Goal: Information Seeking & Learning: Learn about a topic

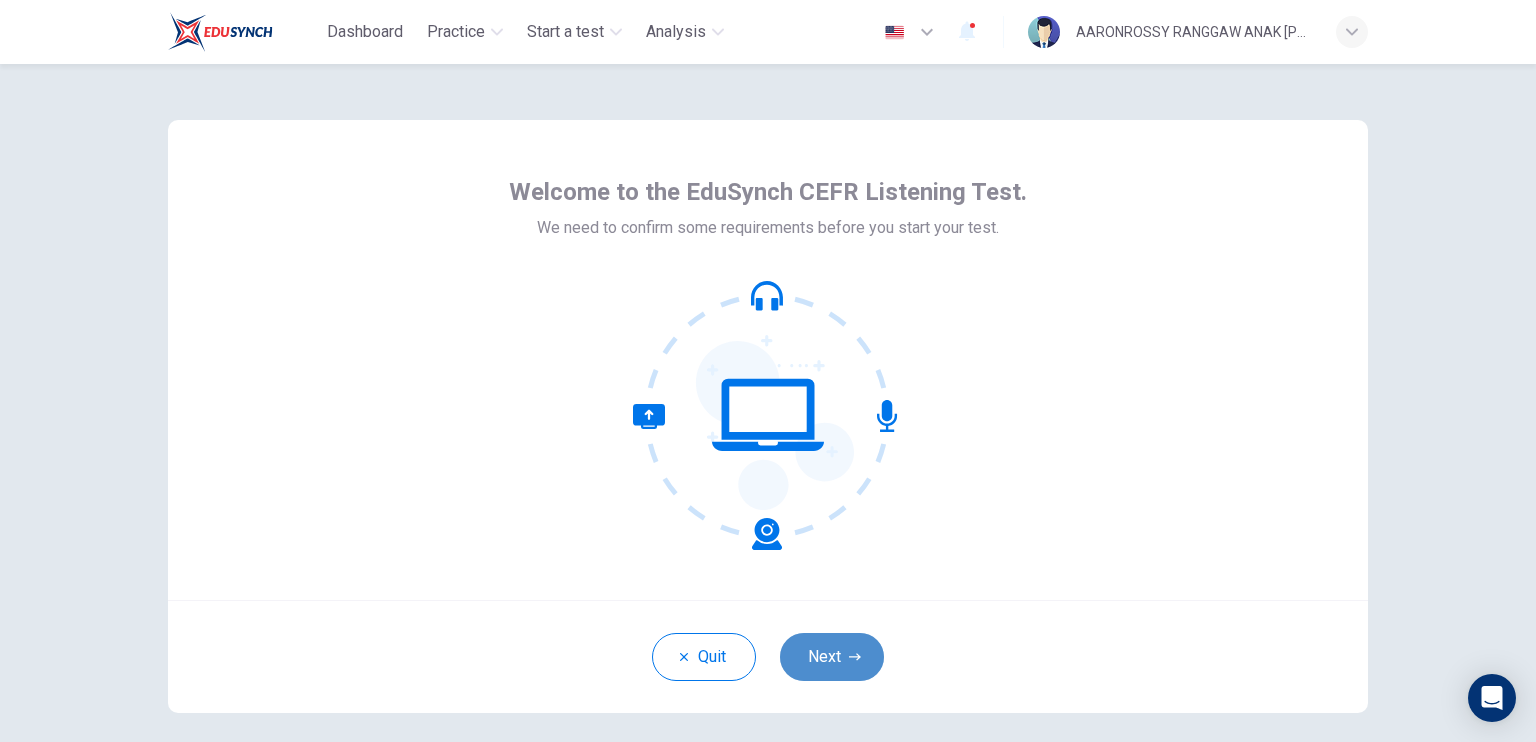
click at [814, 661] on button "Next" at bounding box center [832, 657] width 104 height 48
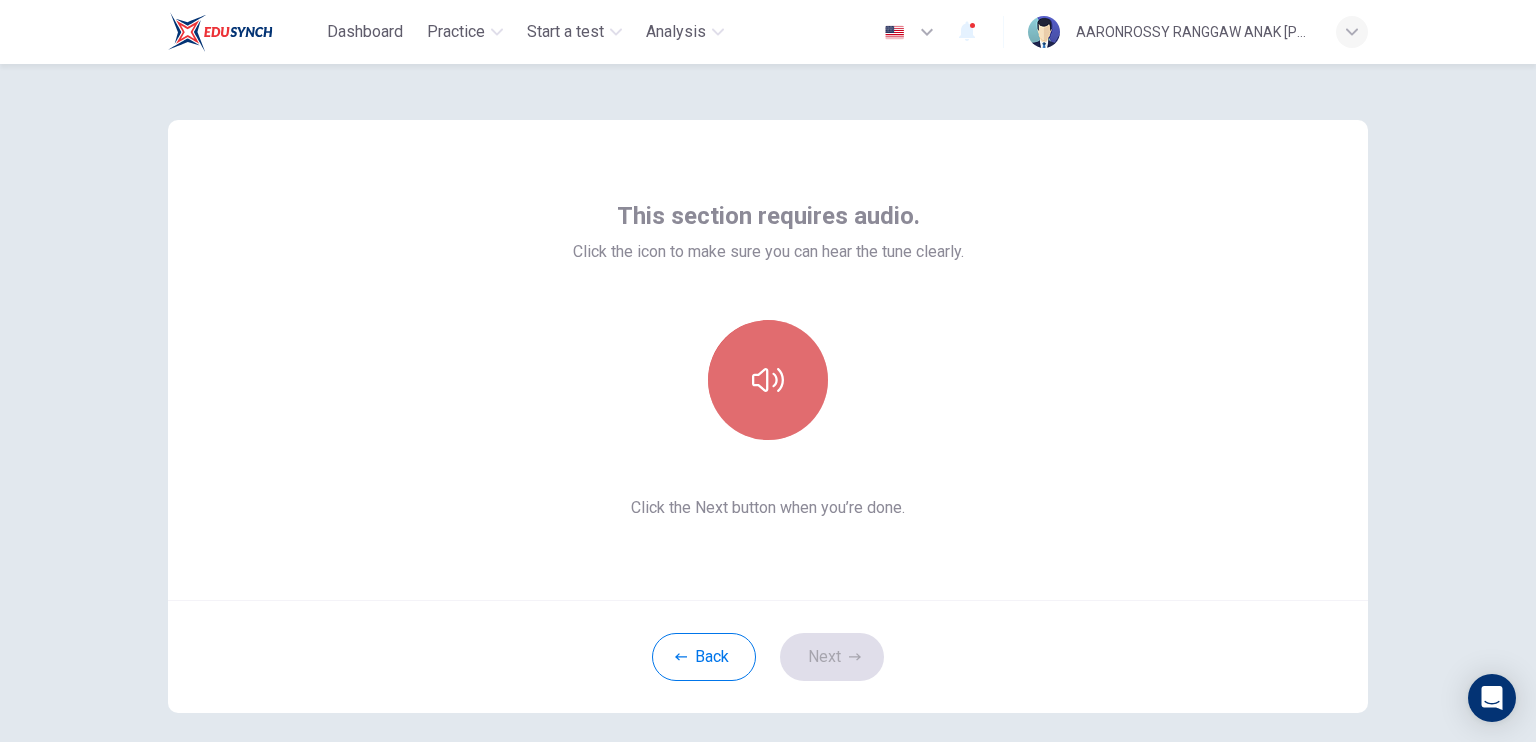
click at [740, 390] on button "button" at bounding box center [768, 380] width 120 height 120
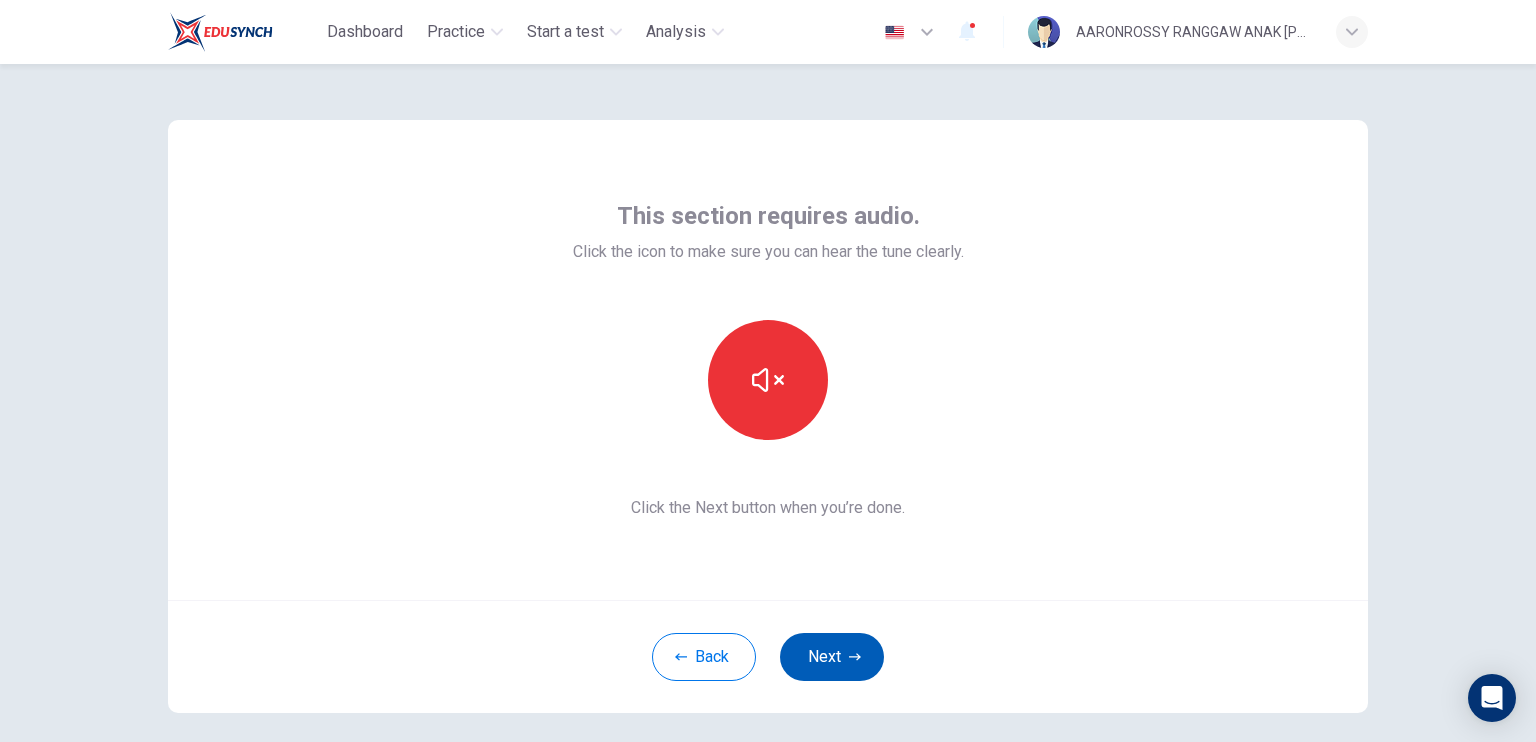
click at [806, 663] on button "Next" at bounding box center [832, 657] width 104 height 48
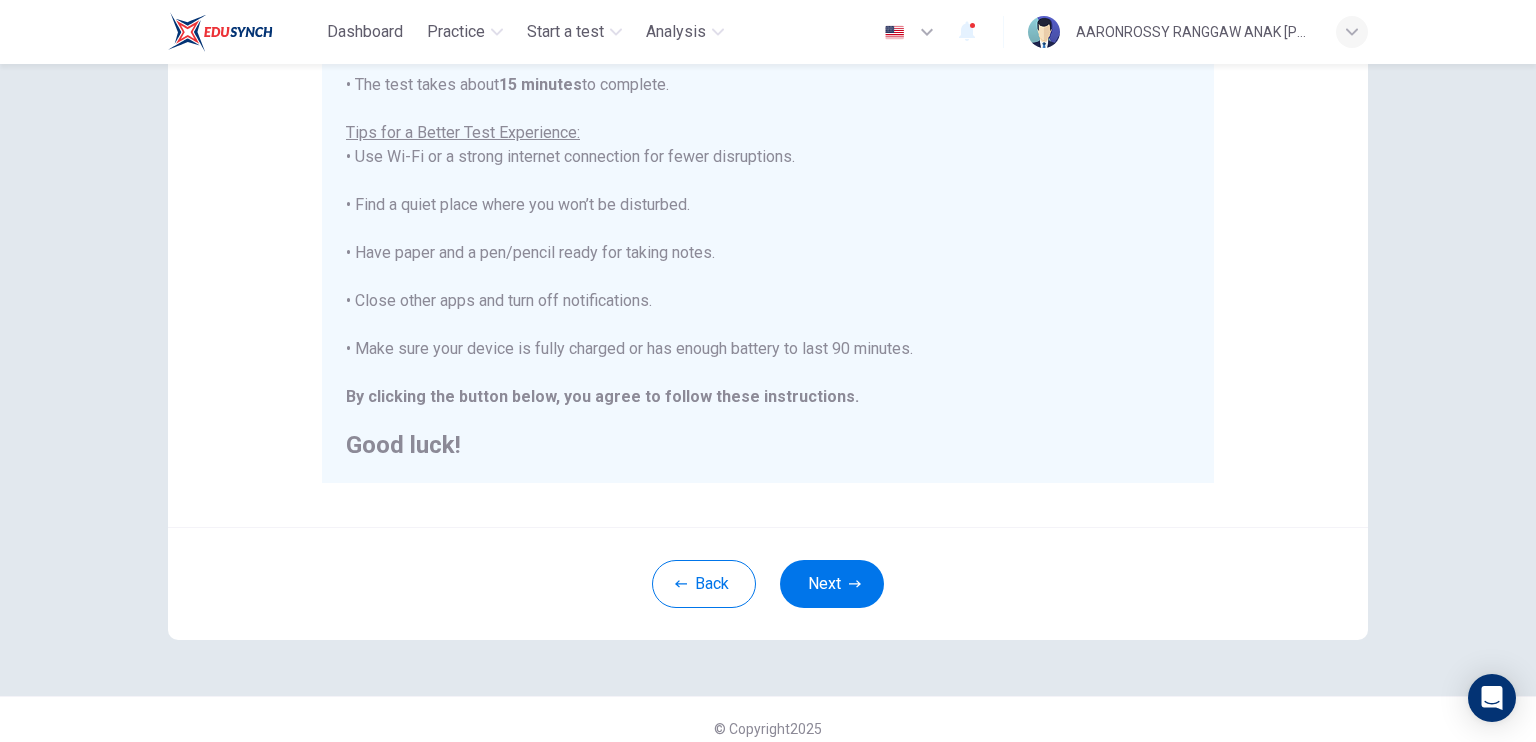
scroll to position [369, 0]
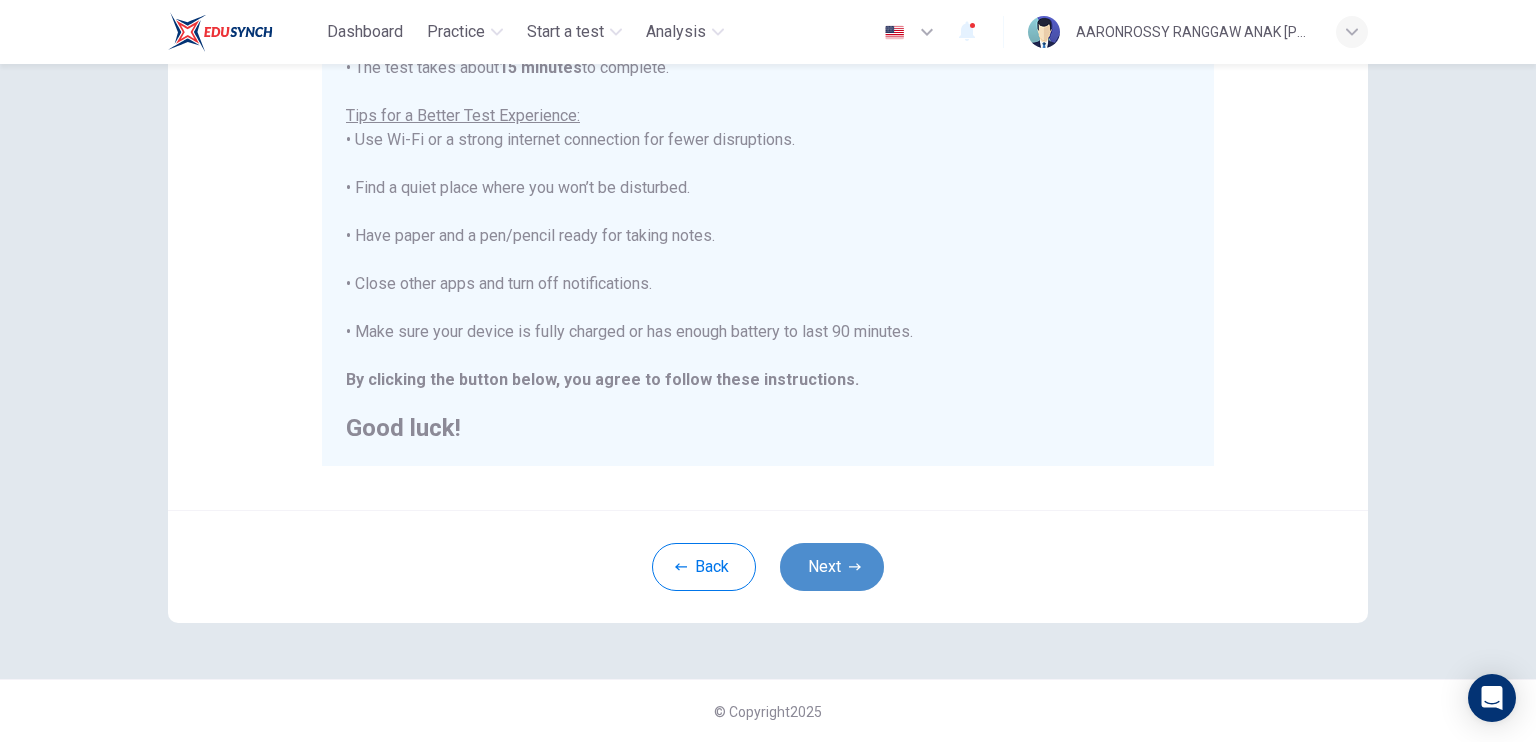
click at [835, 575] on button "Next" at bounding box center [832, 567] width 104 height 48
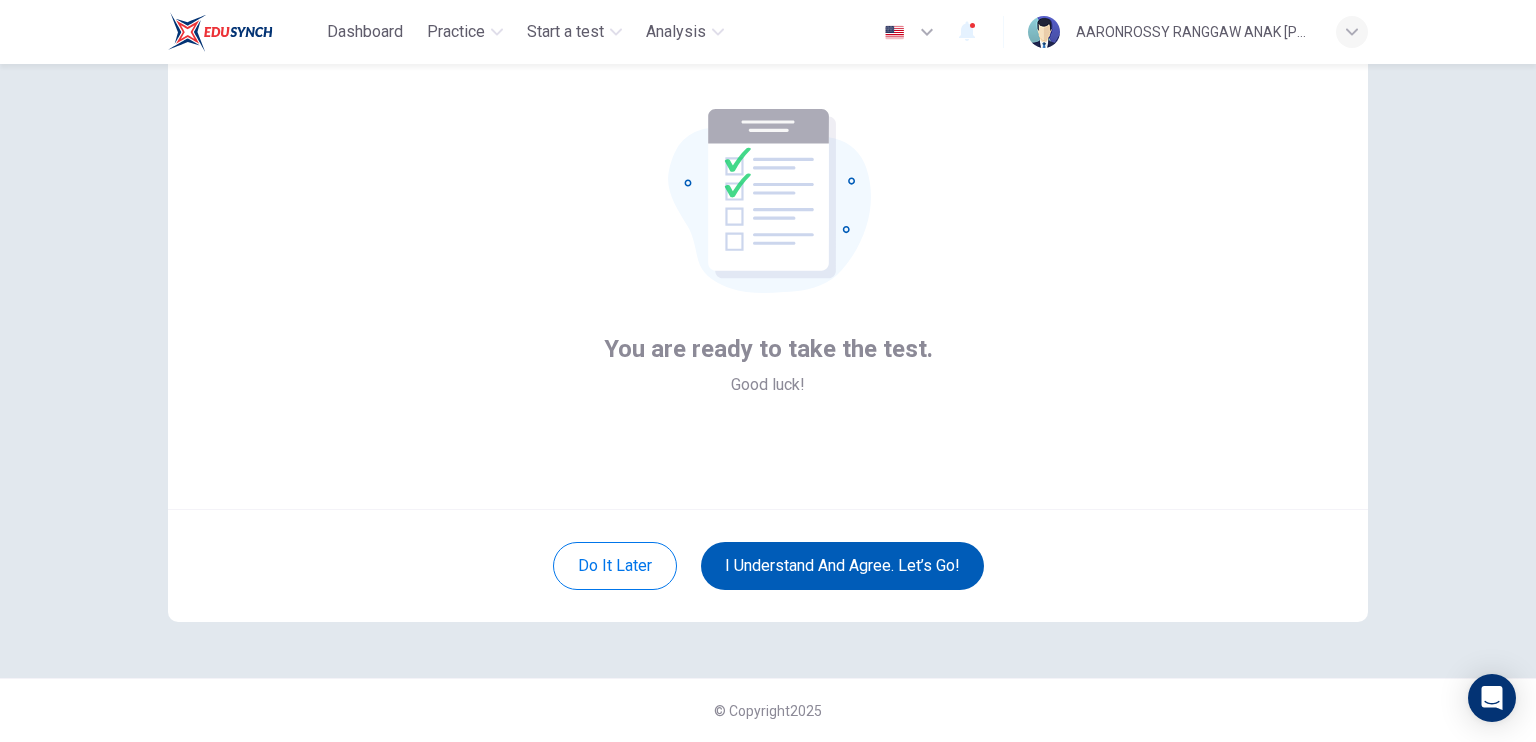
scroll to position [90, 0]
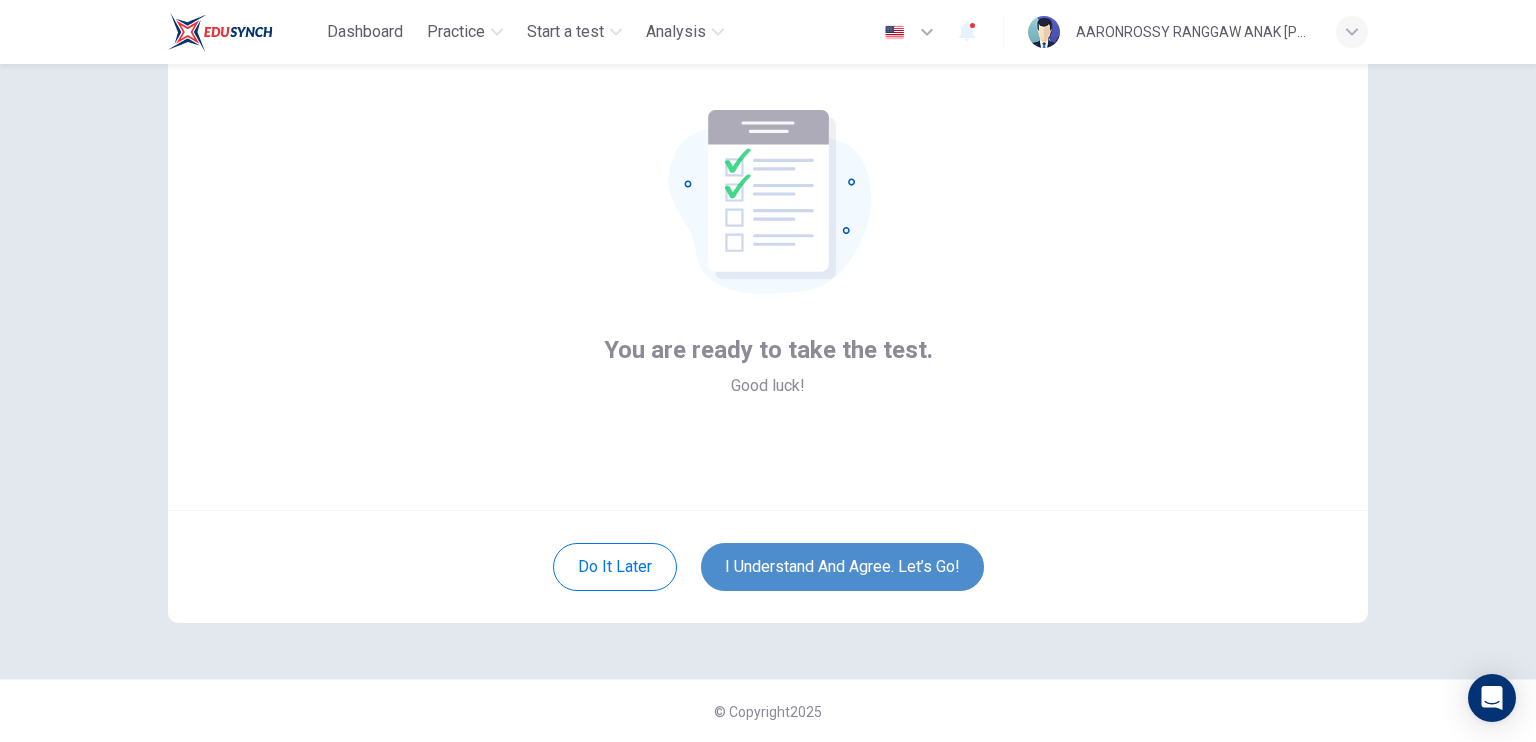
click at [835, 575] on button "I understand and agree. Let’s go!" at bounding box center [842, 567] width 283 height 48
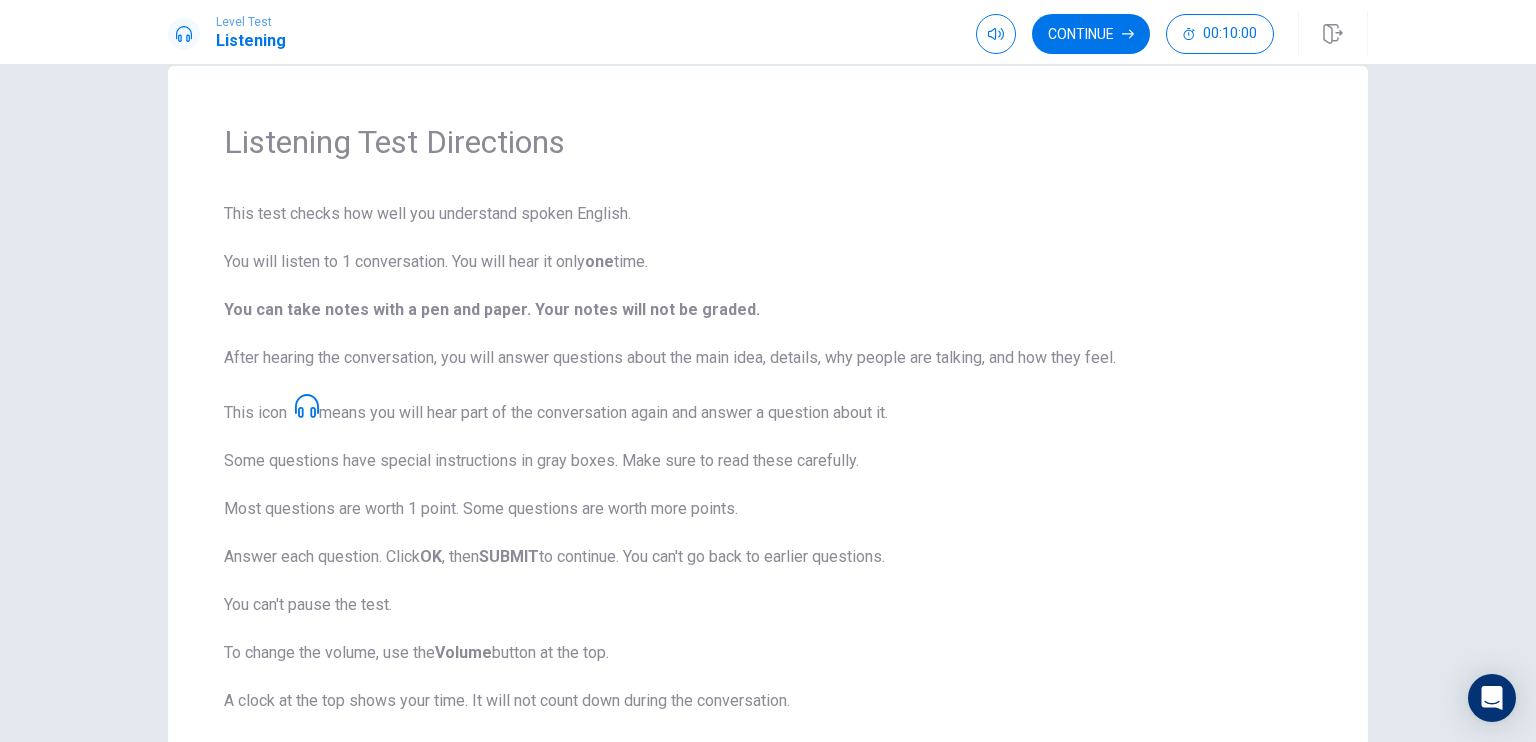
scroll to position [216, 0]
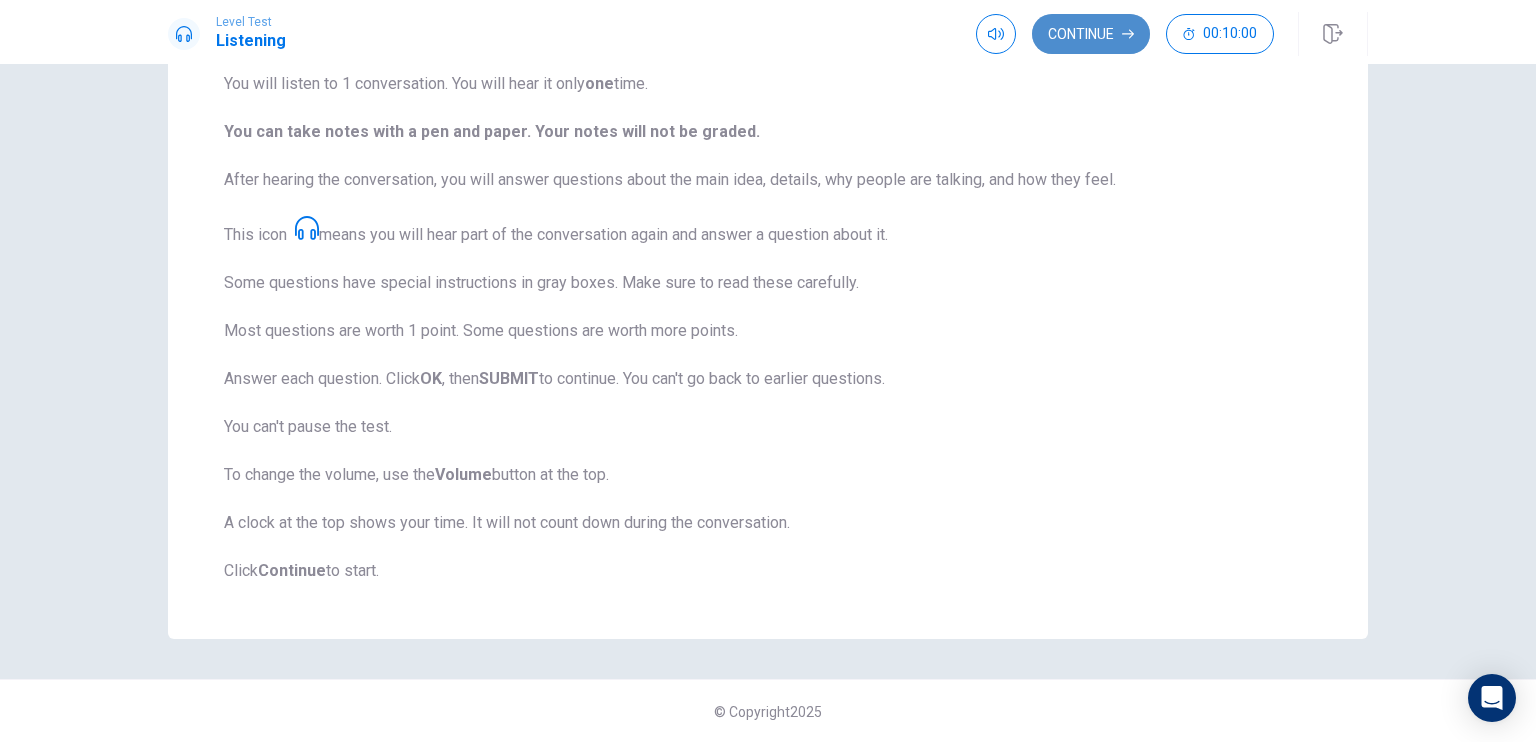
click at [1079, 38] on button "Continue" at bounding box center [1091, 34] width 118 height 40
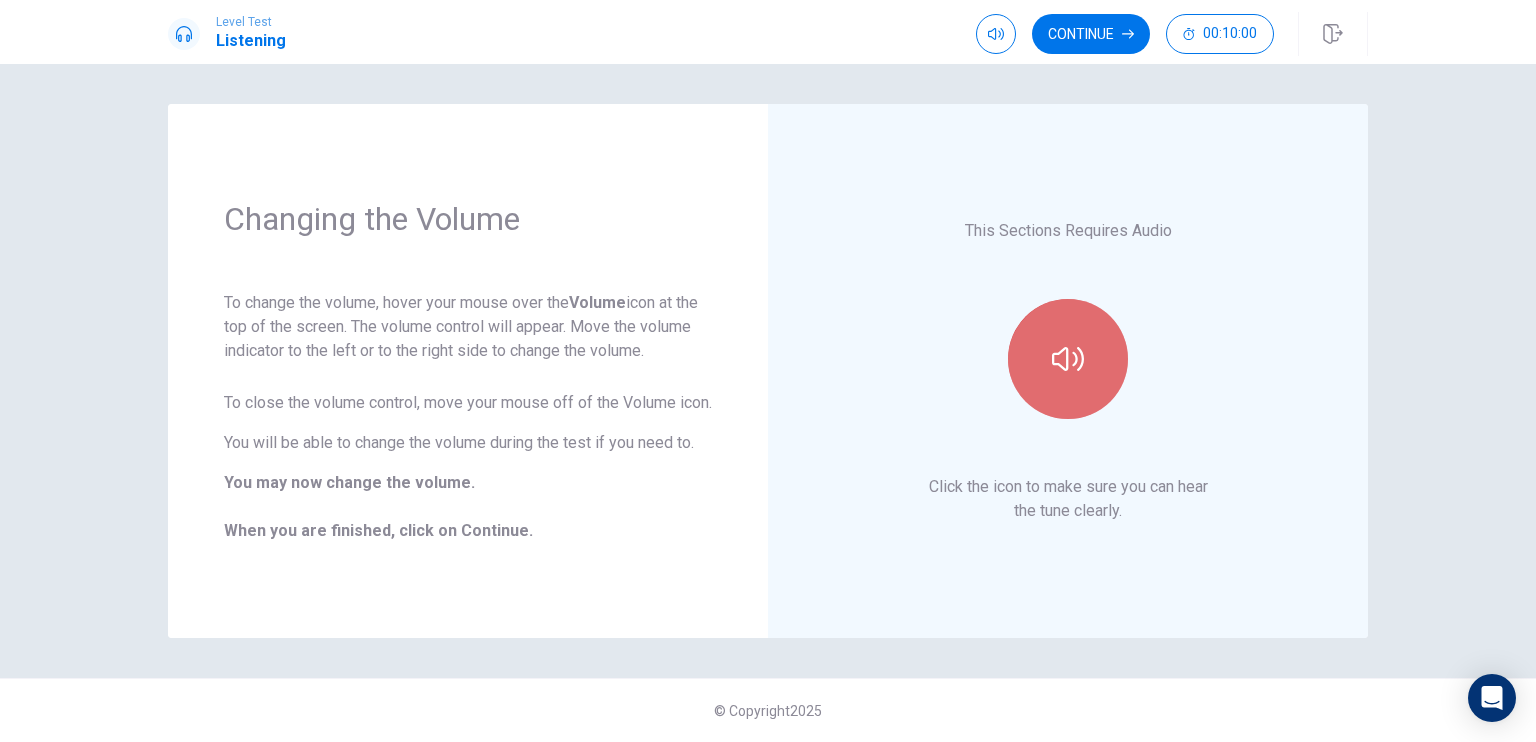
click at [1068, 300] on button "button" at bounding box center [1068, 359] width 120 height 120
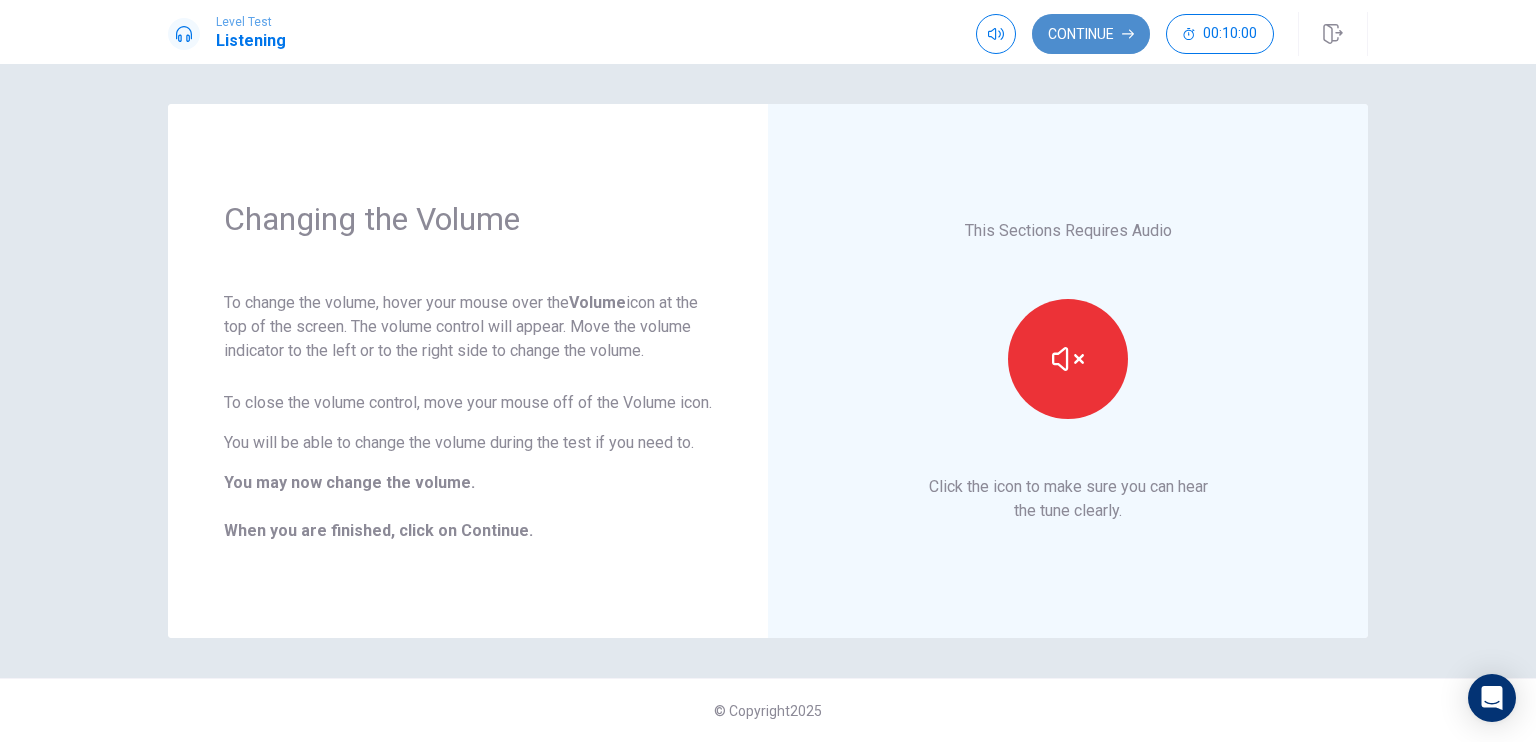
click at [1096, 27] on button "Continue" at bounding box center [1091, 34] width 118 height 40
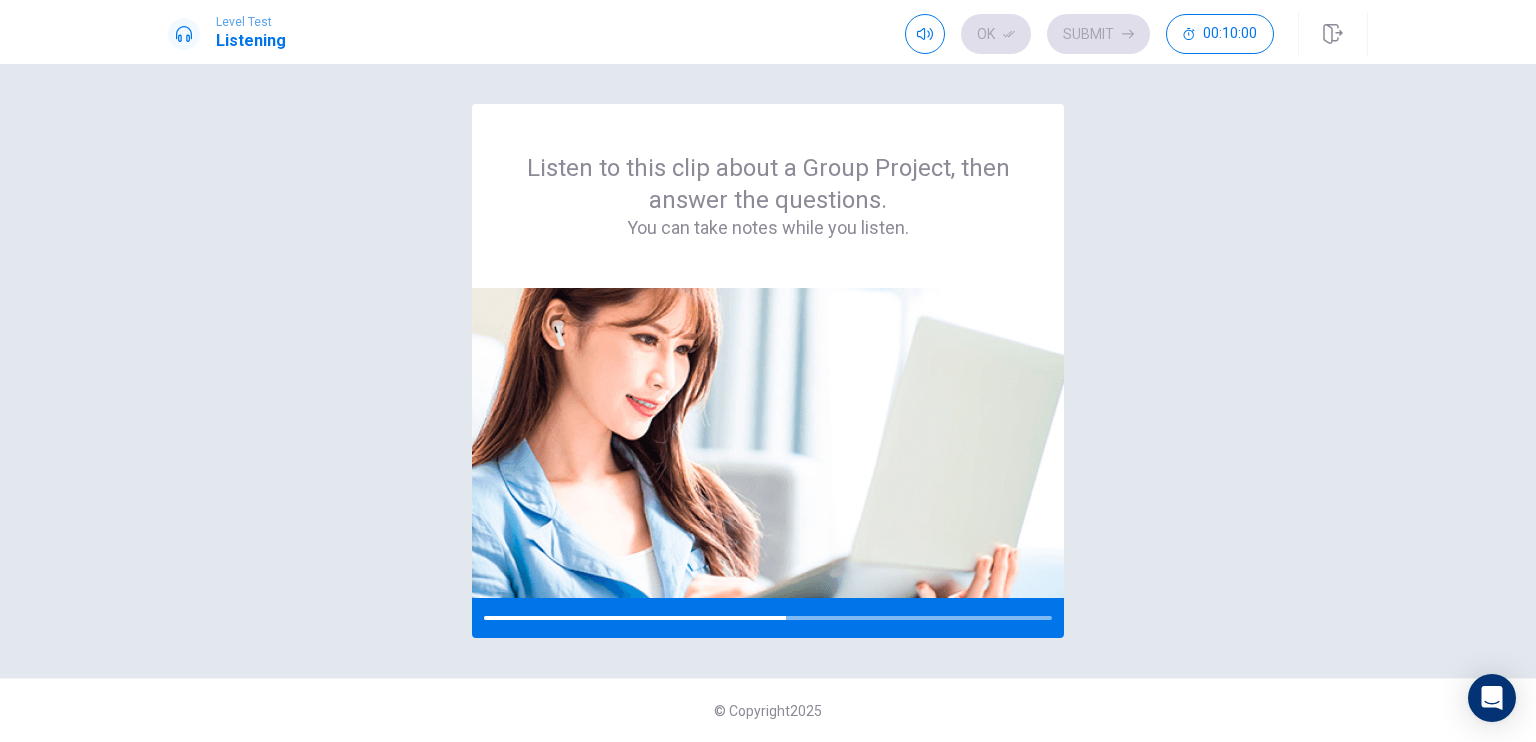
click at [54, 198] on div "Listen to this clip about a Group Project, then answer the questions. You can t…" at bounding box center [768, 403] width 1536 height 678
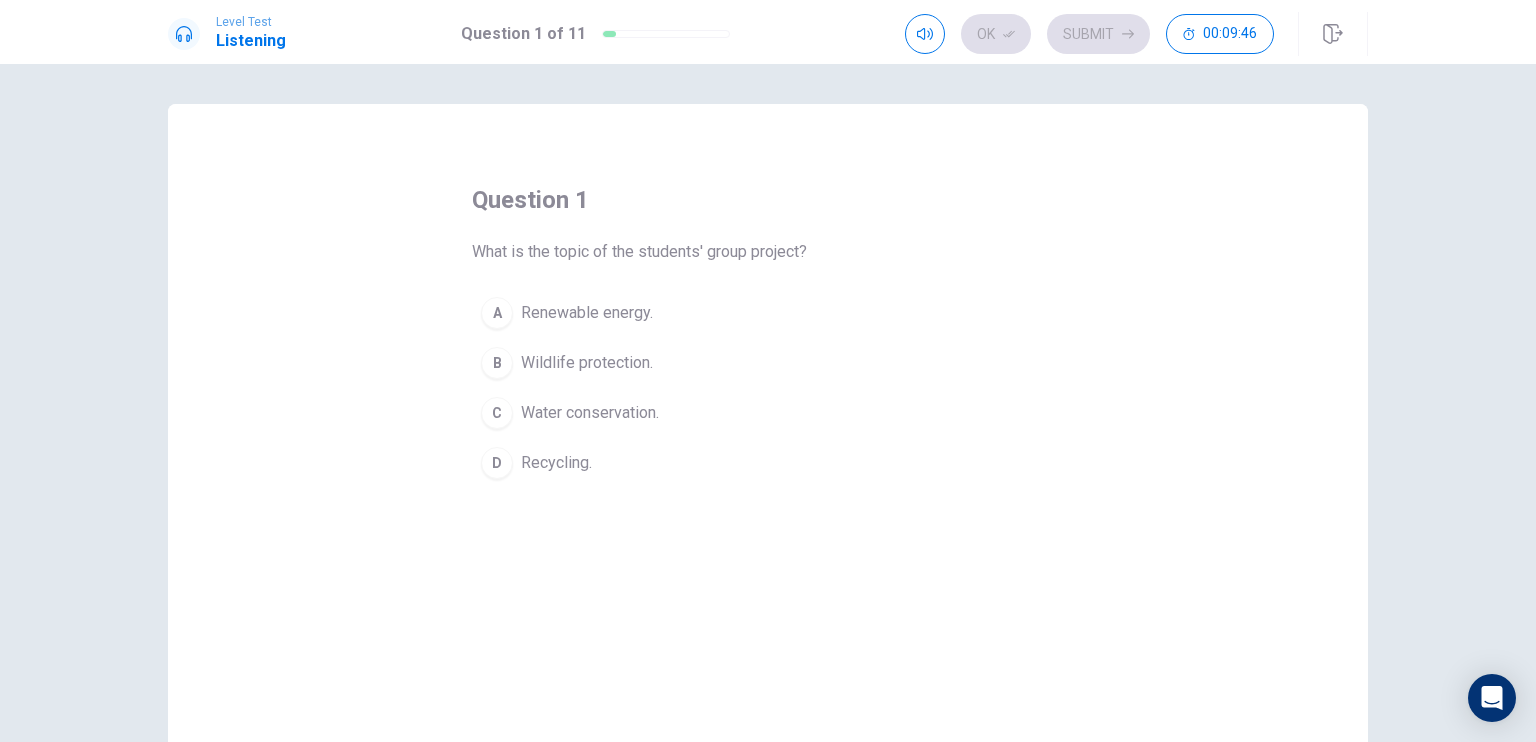
click at [521, 307] on span "Renewable energy." at bounding box center [587, 313] width 132 height 24
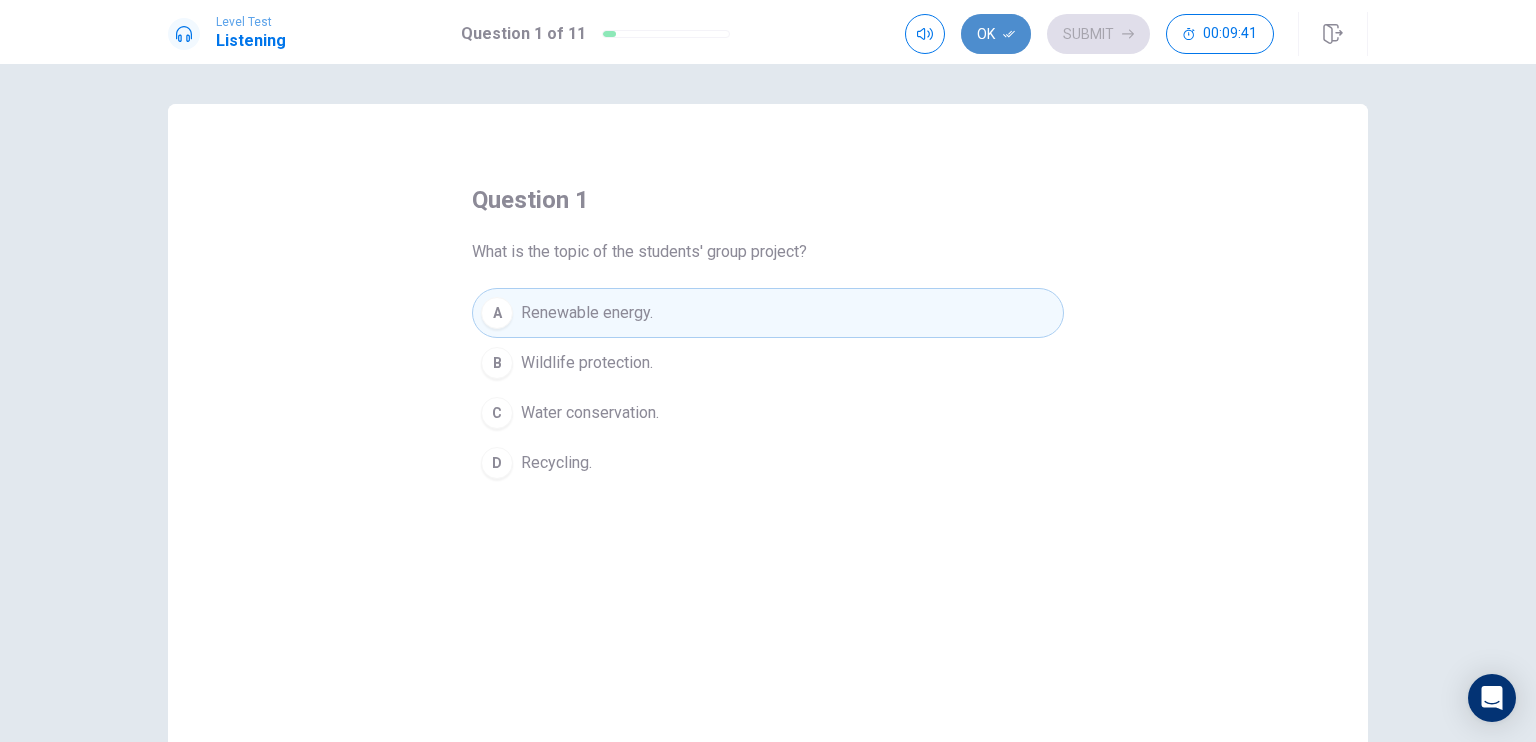
click at [1018, 31] on button "Ok" at bounding box center [996, 34] width 70 height 40
click at [1073, 23] on button "Submit" at bounding box center [1098, 34] width 103 height 40
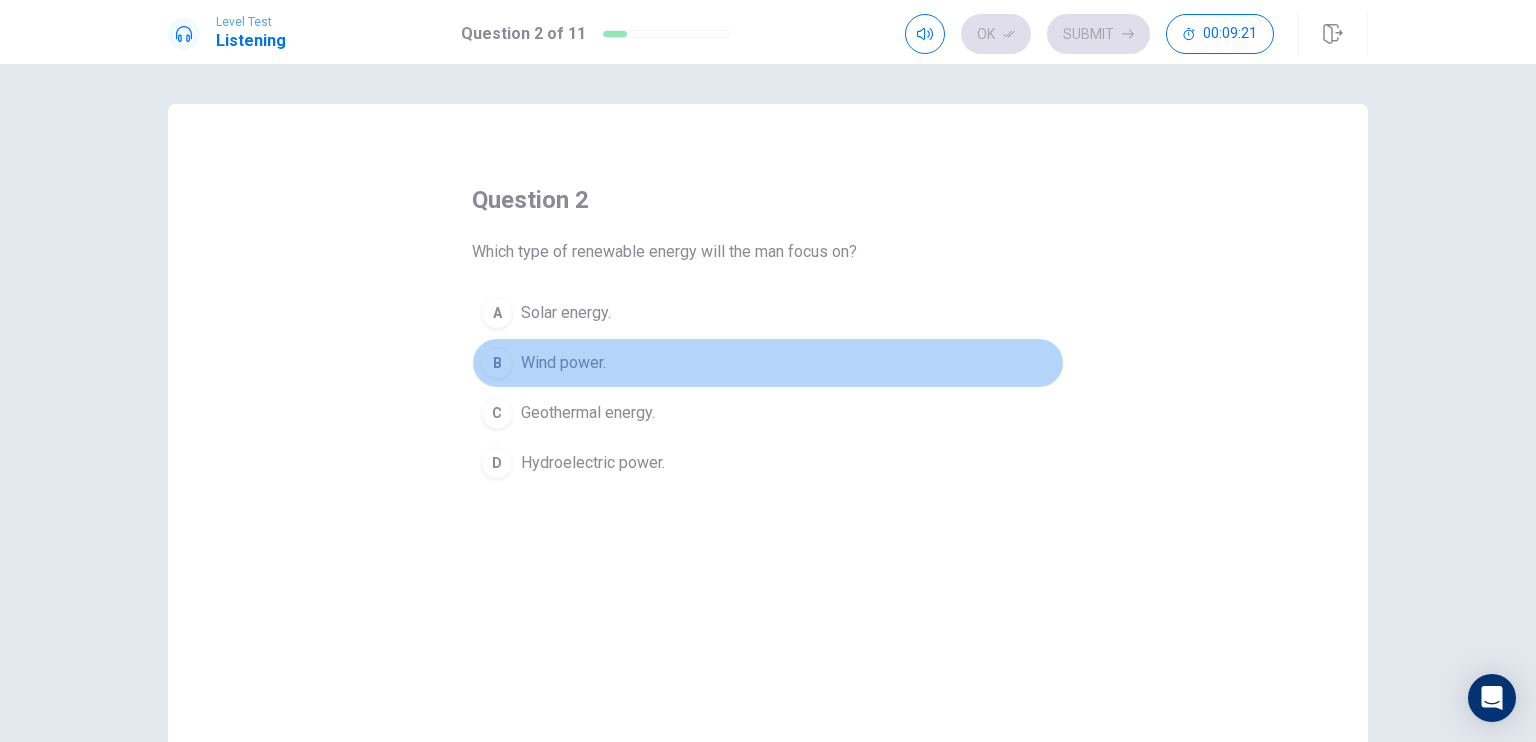
click at [508, 369] on button "B Wind power." at bounding box center [768, 363] width 592 height 50
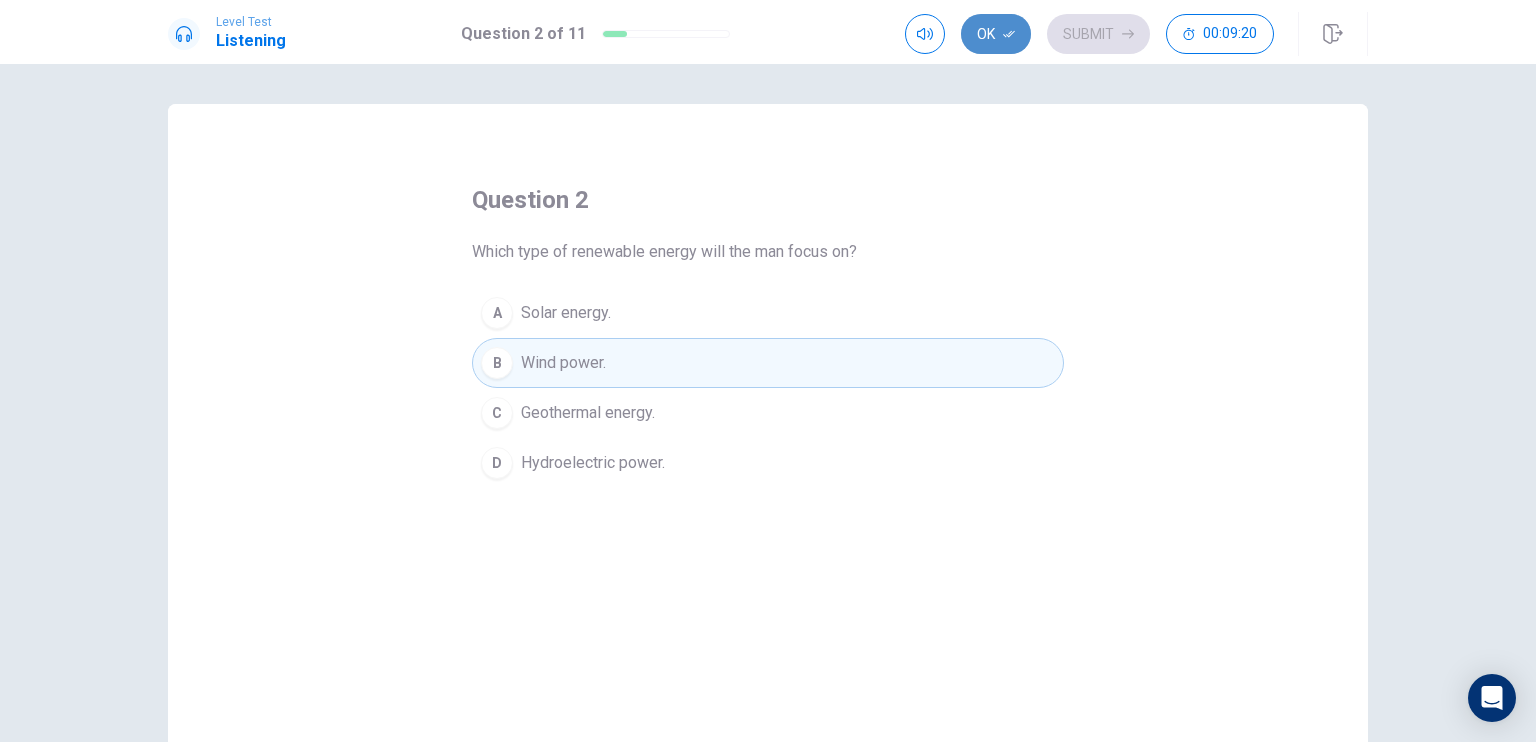
click at [983, 32] on button "Ok" at bounding box center [996, 34] width 70 height 40
click at [1076, 31] on button "Submit" at bounding box center [1098, 34] width 103 height 40
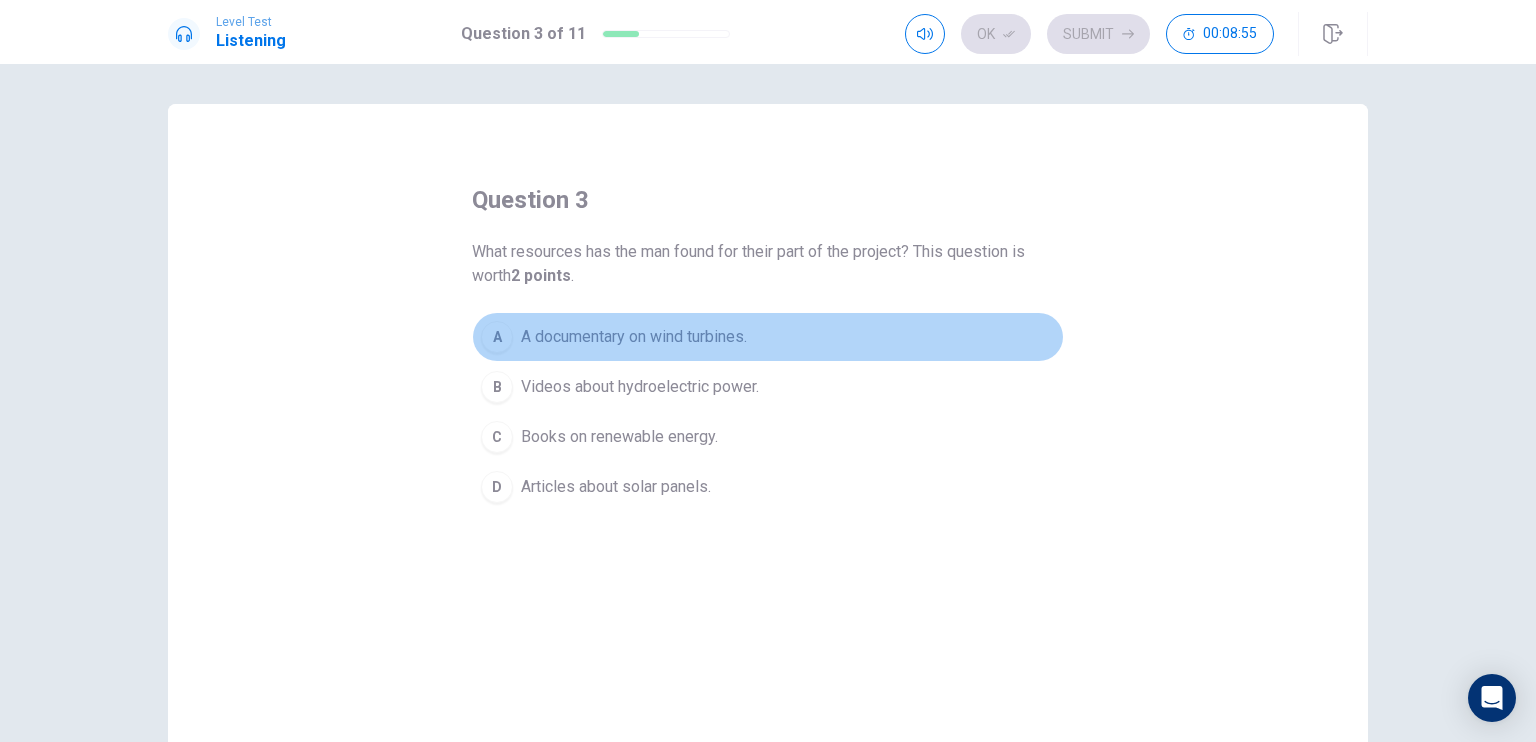
click at [521, 335] on span "A documentary on wind turbines." at bounding box center [634, 337] width 226 height 24
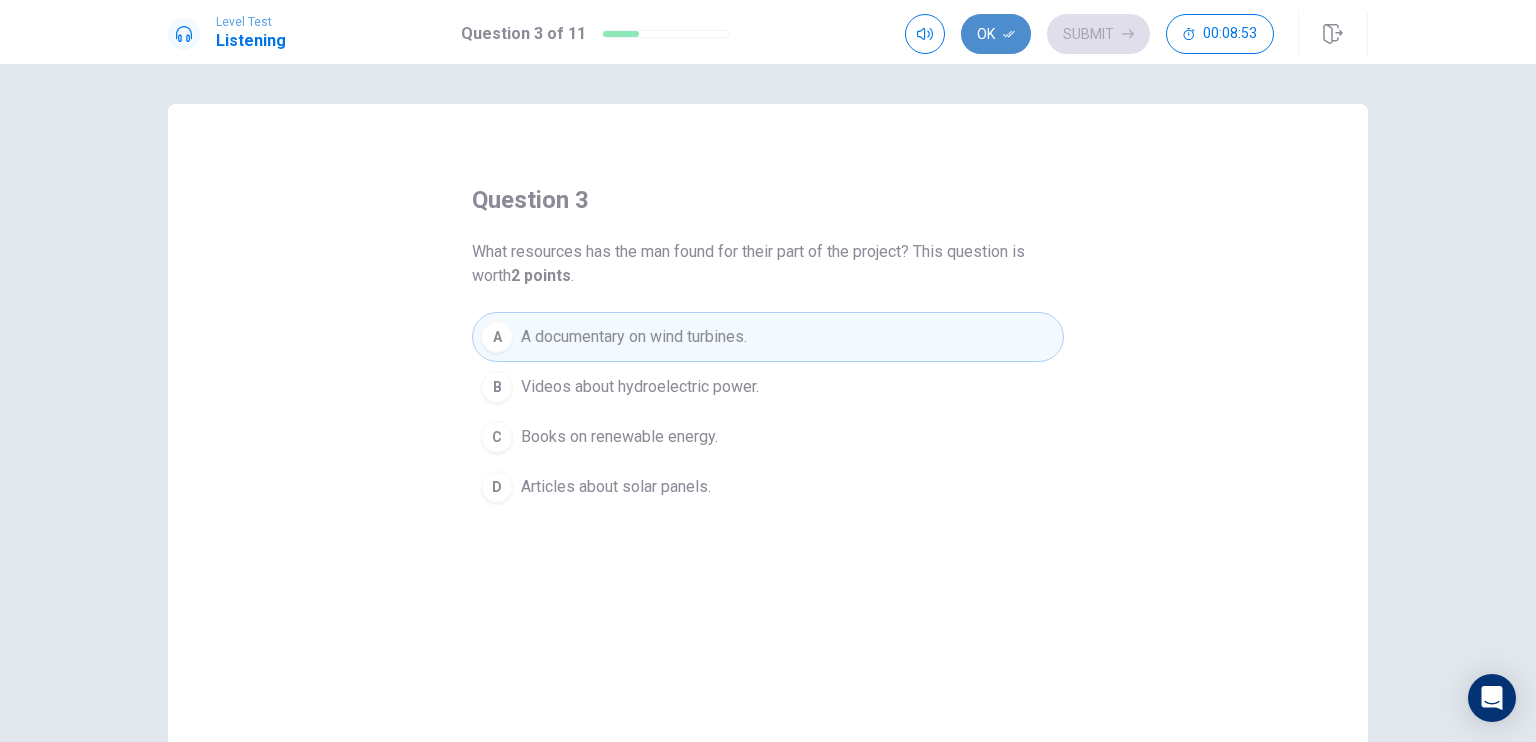
click at [1002, 30] on button "Ok" at bounding box center [996, 34] width 70 height 40
click at [1060, 35] on button "Submit" at bounding box center [1098, 34] width 103 height 40
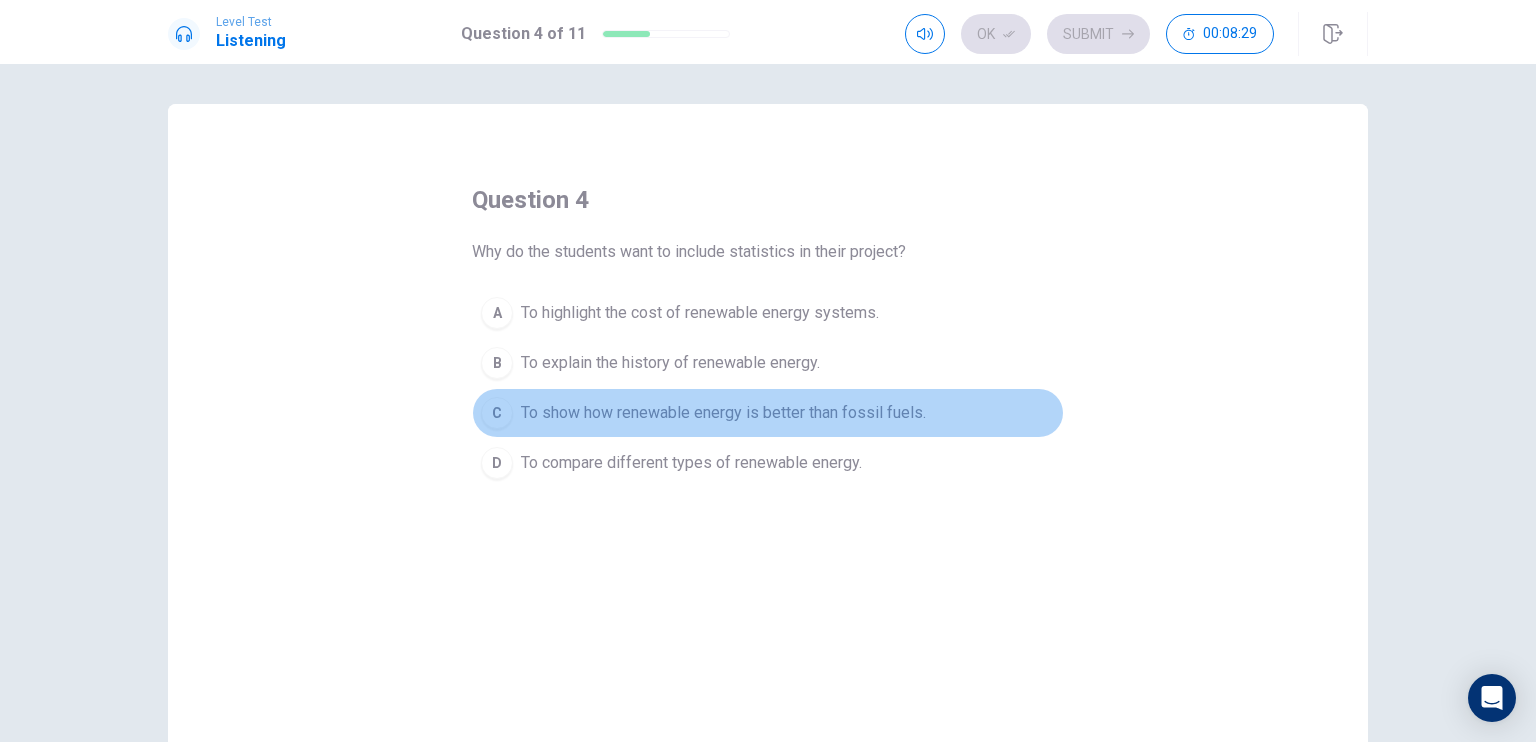
click at [524, 411] on span "To show how renewable energy is better than fossil fuels." at bounding box center [723, 413] width 405 height 24
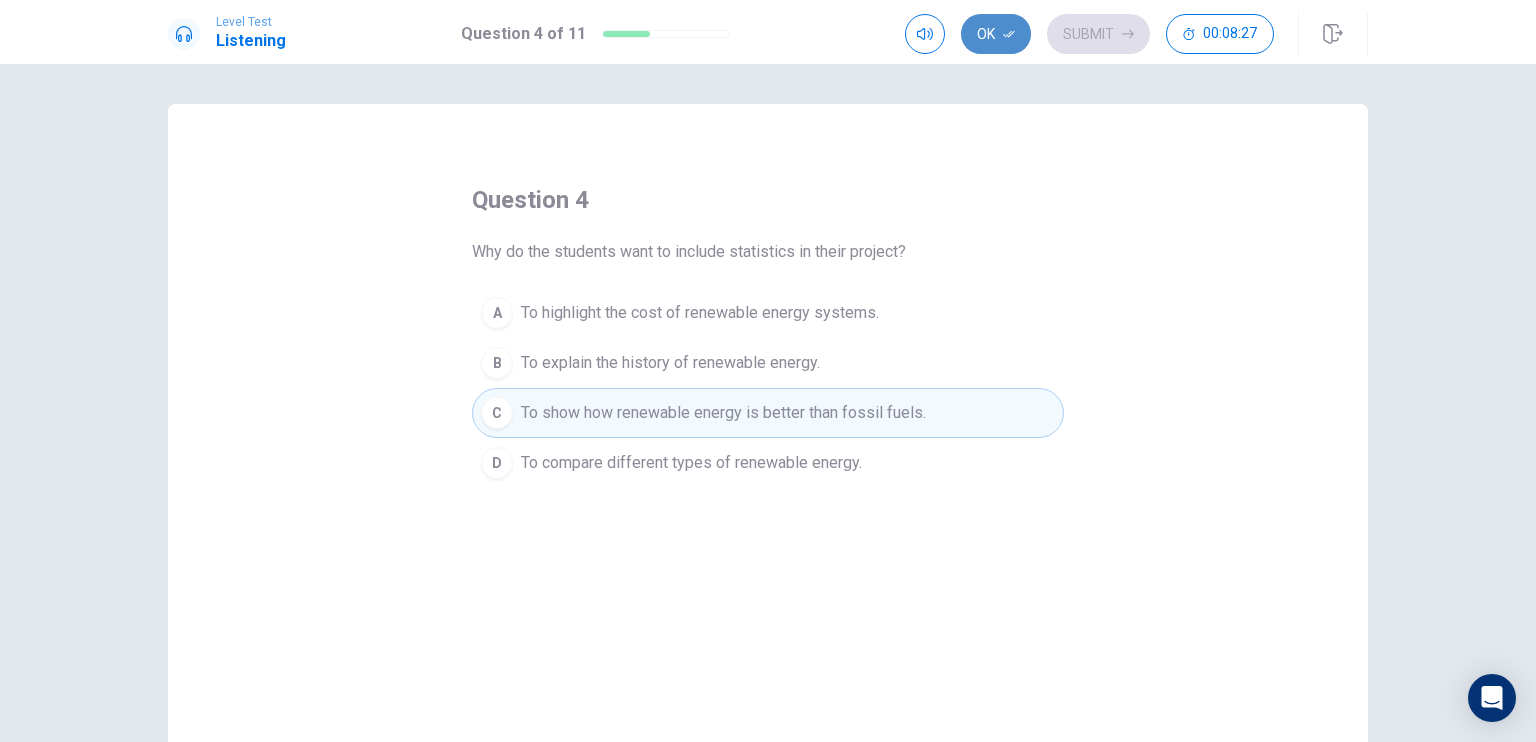
click at [1008, 39] on icon "button" at bounding box center [1009, 34] width 12 height 12
click at [1120, 26] on button "Submit" at bounding box center [1098, 34] width 103 height 40
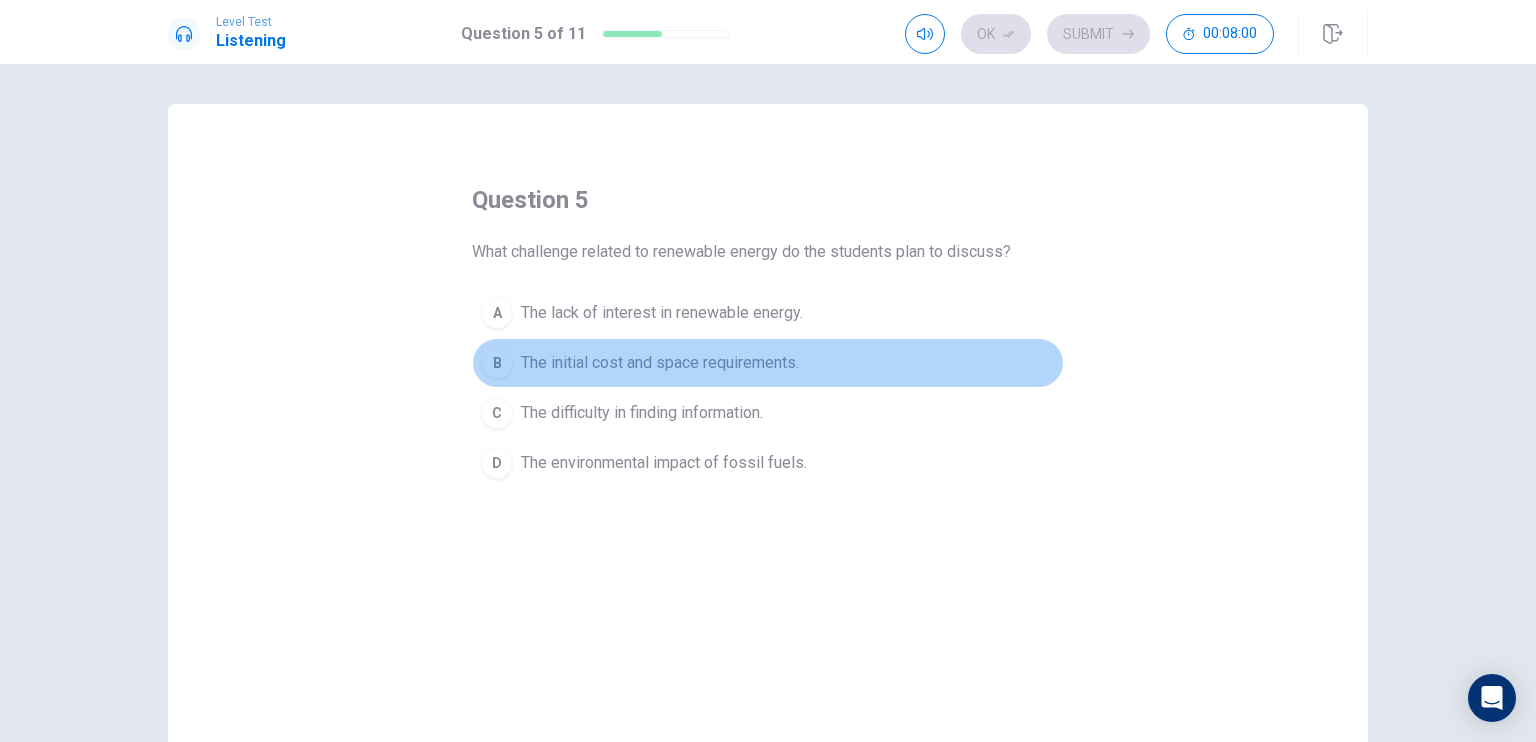
click at [508, 377] on button "B The initial cost and space requirements." at bounding box center [768, 363] width 592 height 50
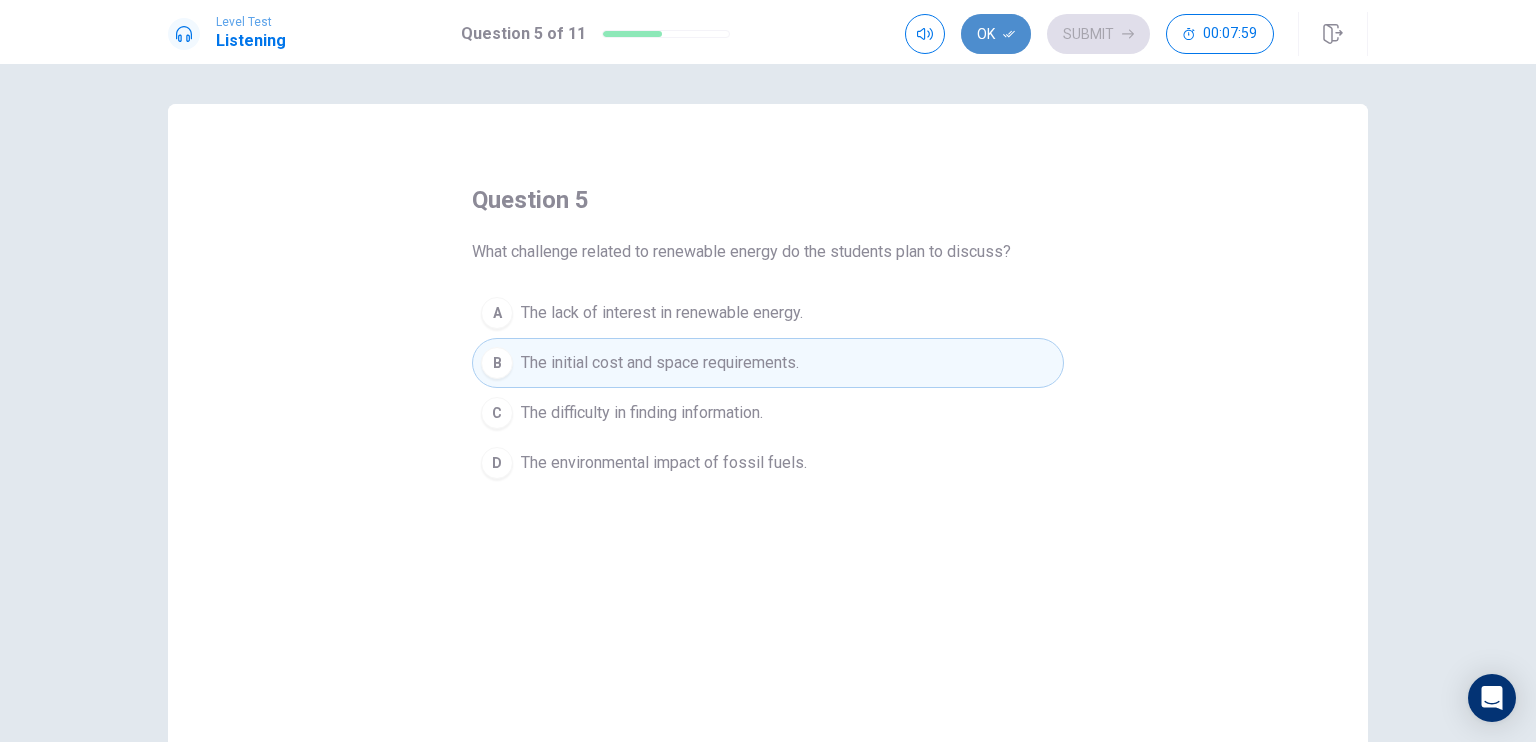
click at [1028, 35] on button "Ok" at bounding box center [996, 34] width 70 height 40
click at [1060, 42] on button "Submit" at bounding box center [1098, 34] width 103 height 40
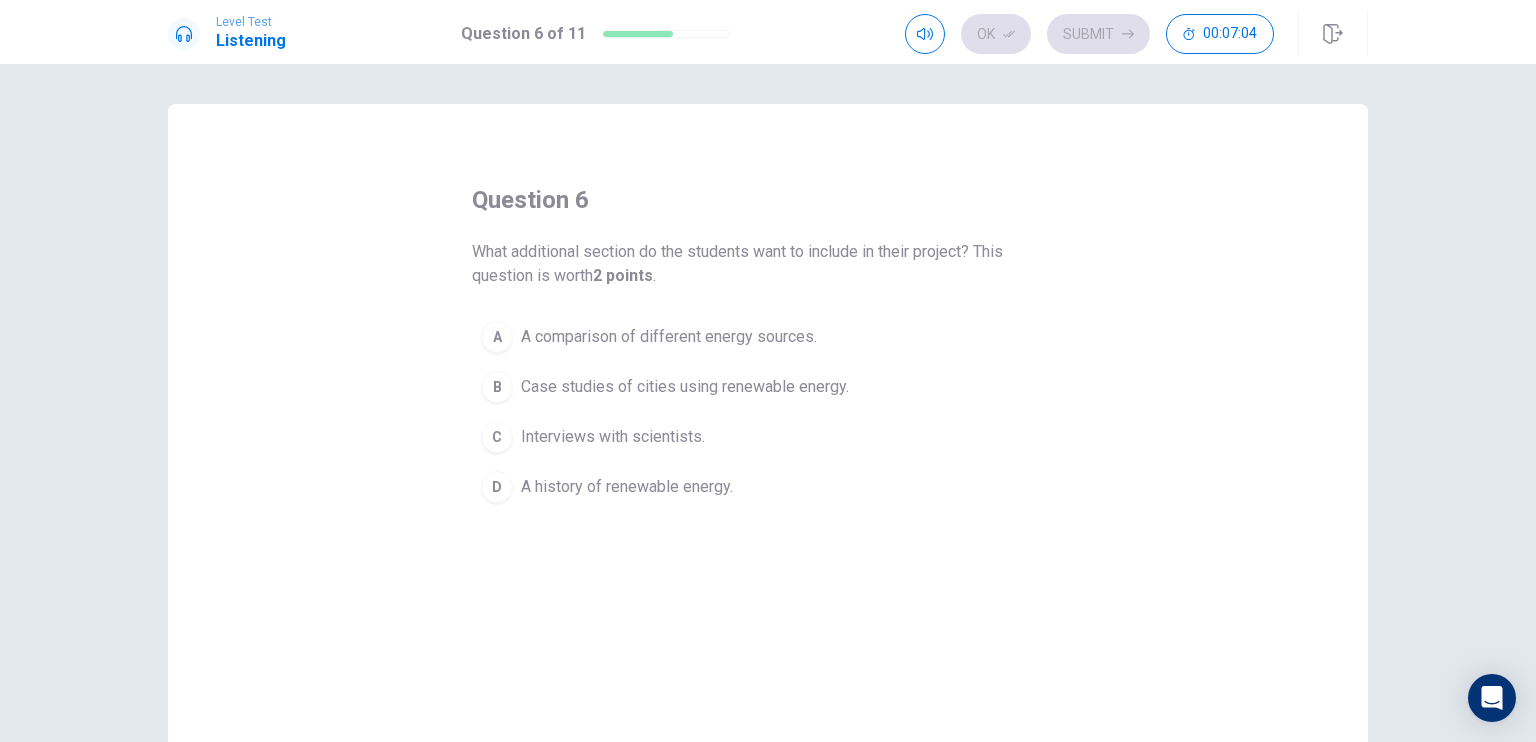
click at [600, 376] on span "Case studies of cities using renewable energy." at bounding box center [685, 387] width 328 height 24
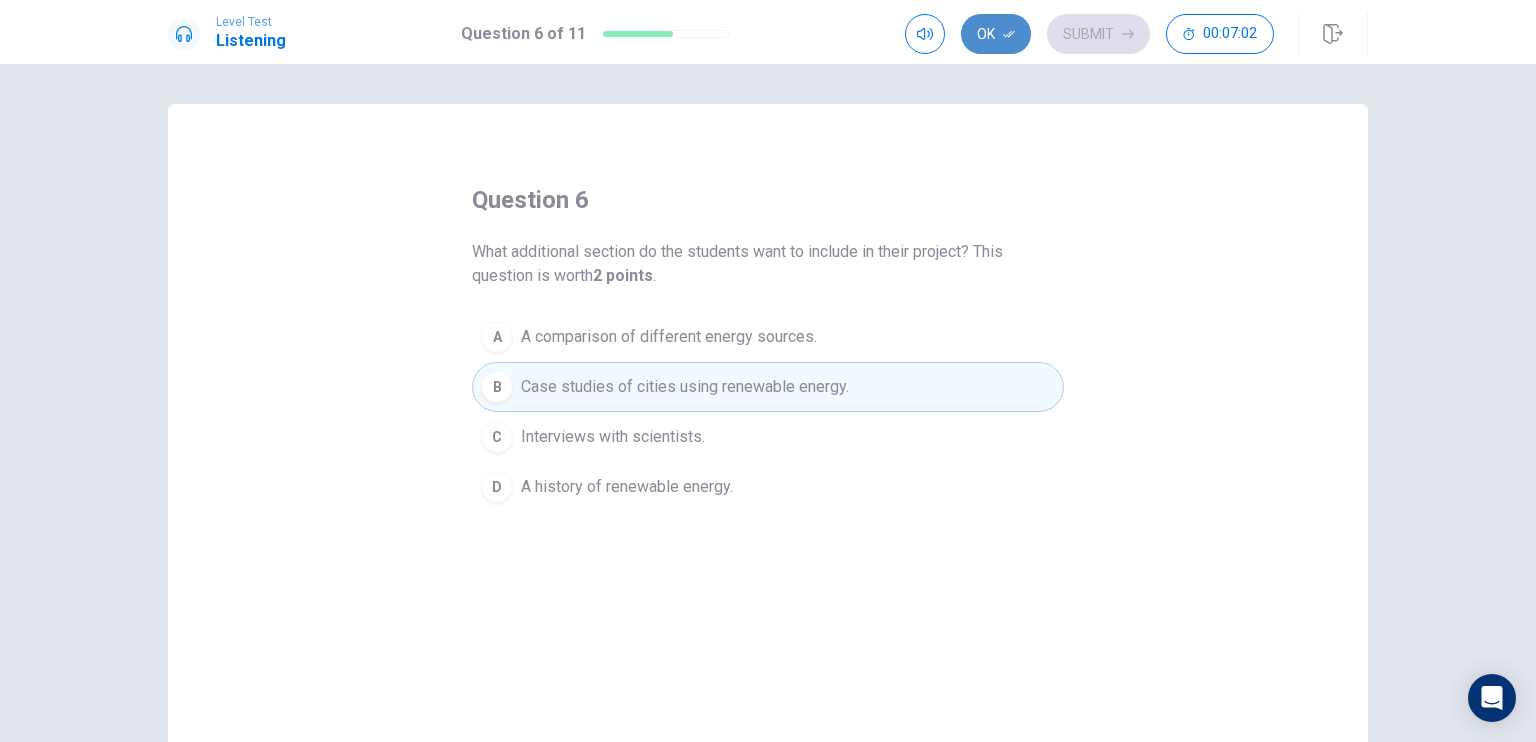
click at [1012, 33] on icon "button" at bounding box center [1009, 34] width 12 height 12
click at [1072, 35] on button "Submit" at bounding box center [1098, 34] width 103 height 40
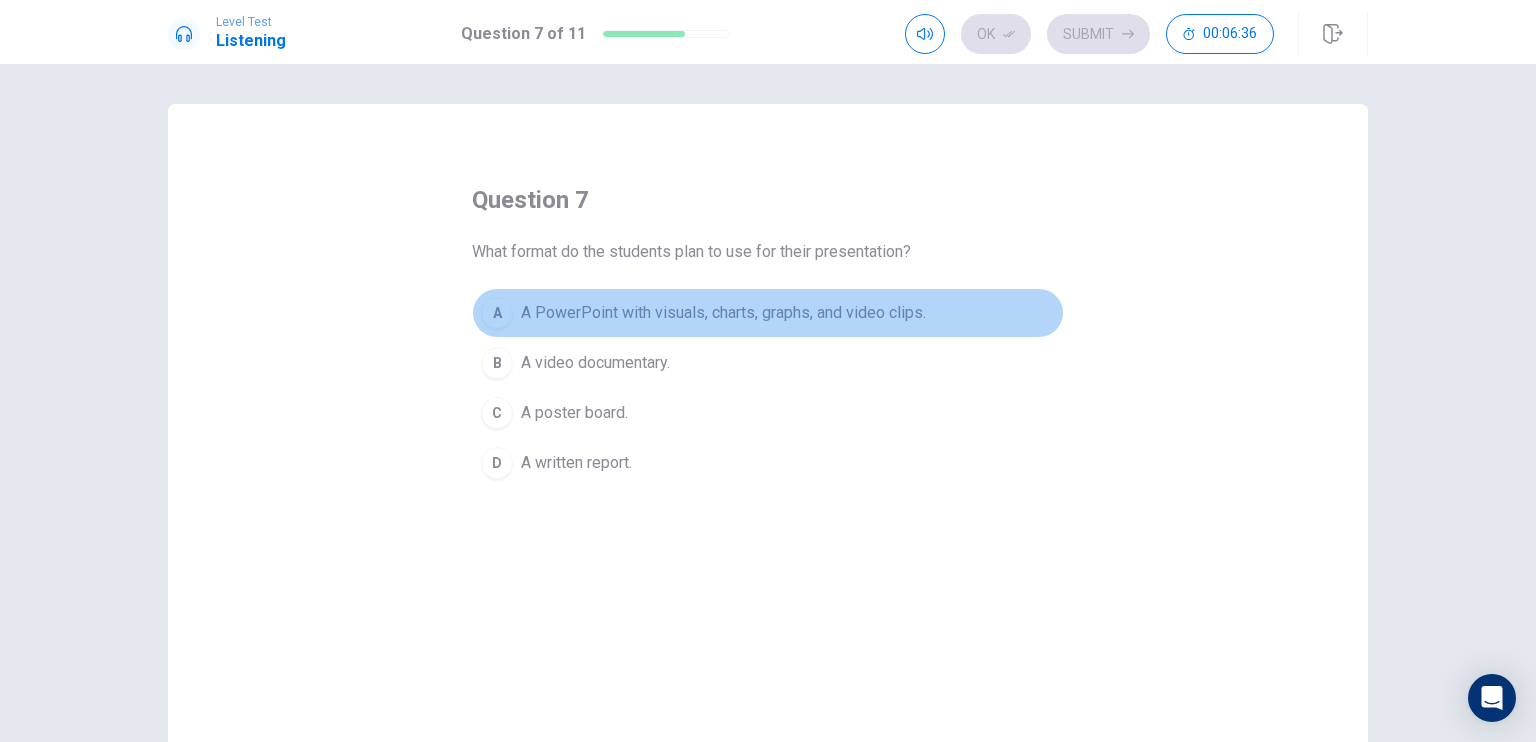
click at [528, 322] on span "A PowerPoint with visuals, charts, graphs, and video clips." at bounding box center [723, 313] width 405 height 24
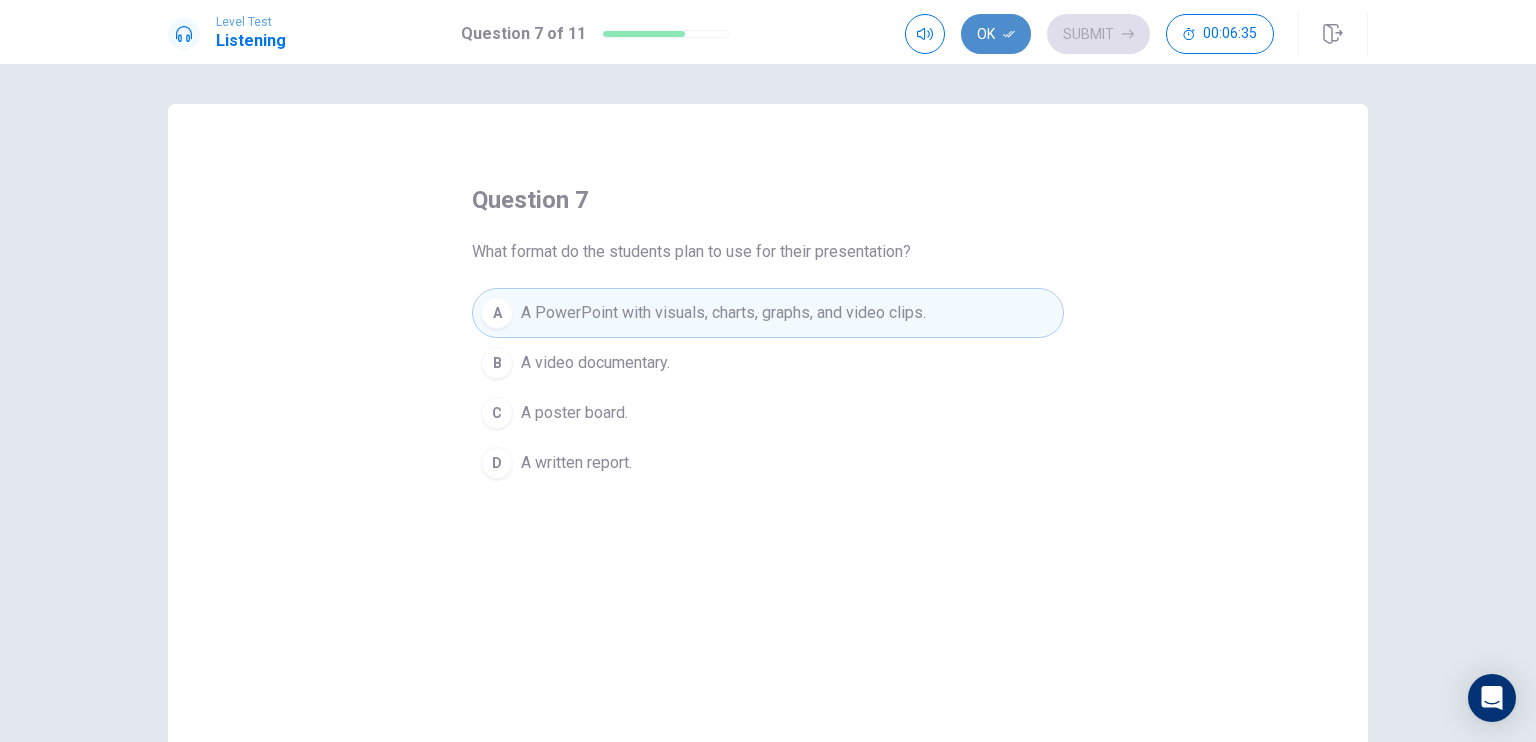
click at [1007, 23] on button "Ok" at bounding box center [996, 34] width 70 height 40
click at [1080, 31] on button "Submit" at bounding box center [1098, 34] width 103 height 40
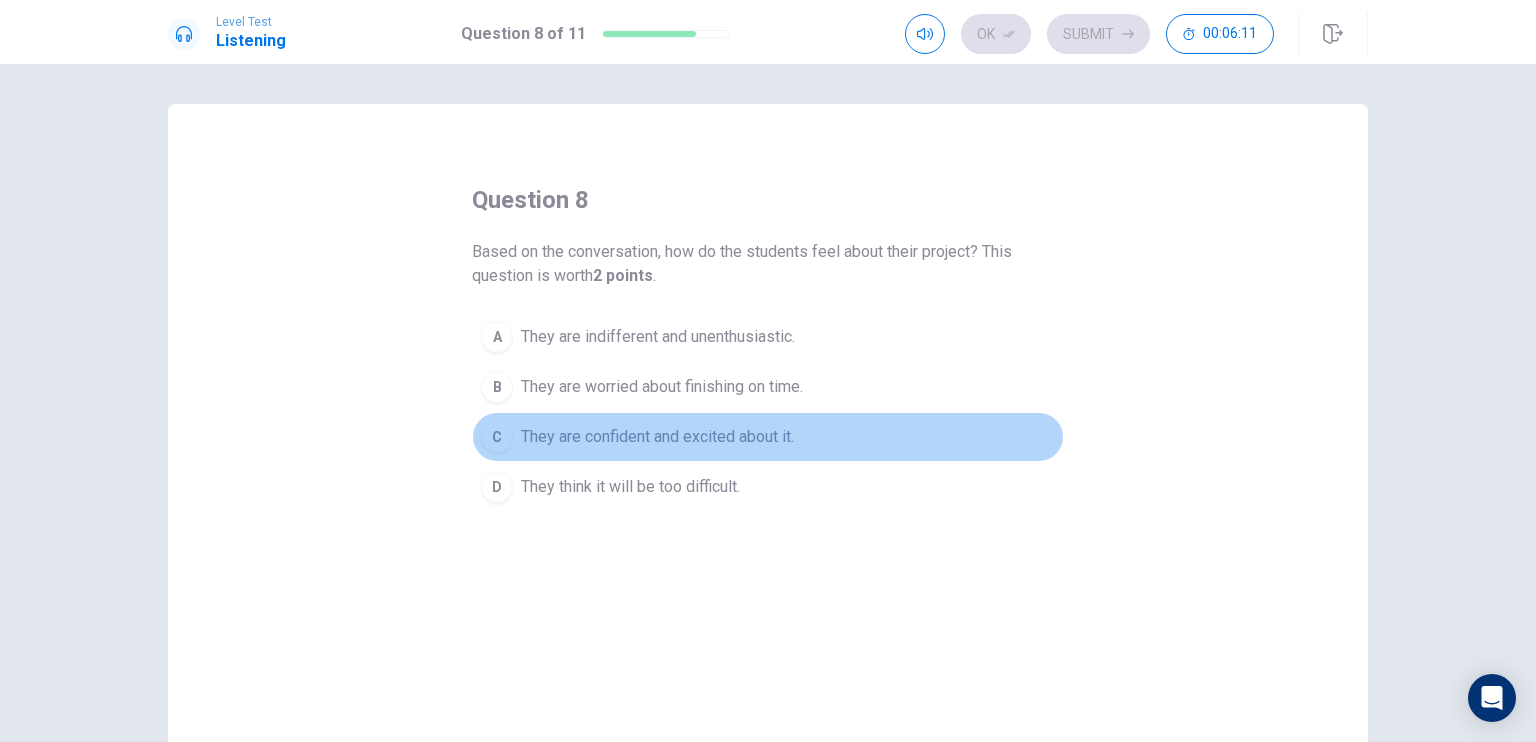
click at [525, 423] on button "C They are confident and excited about it." at bounding box center [768, 437] width 592 height 50
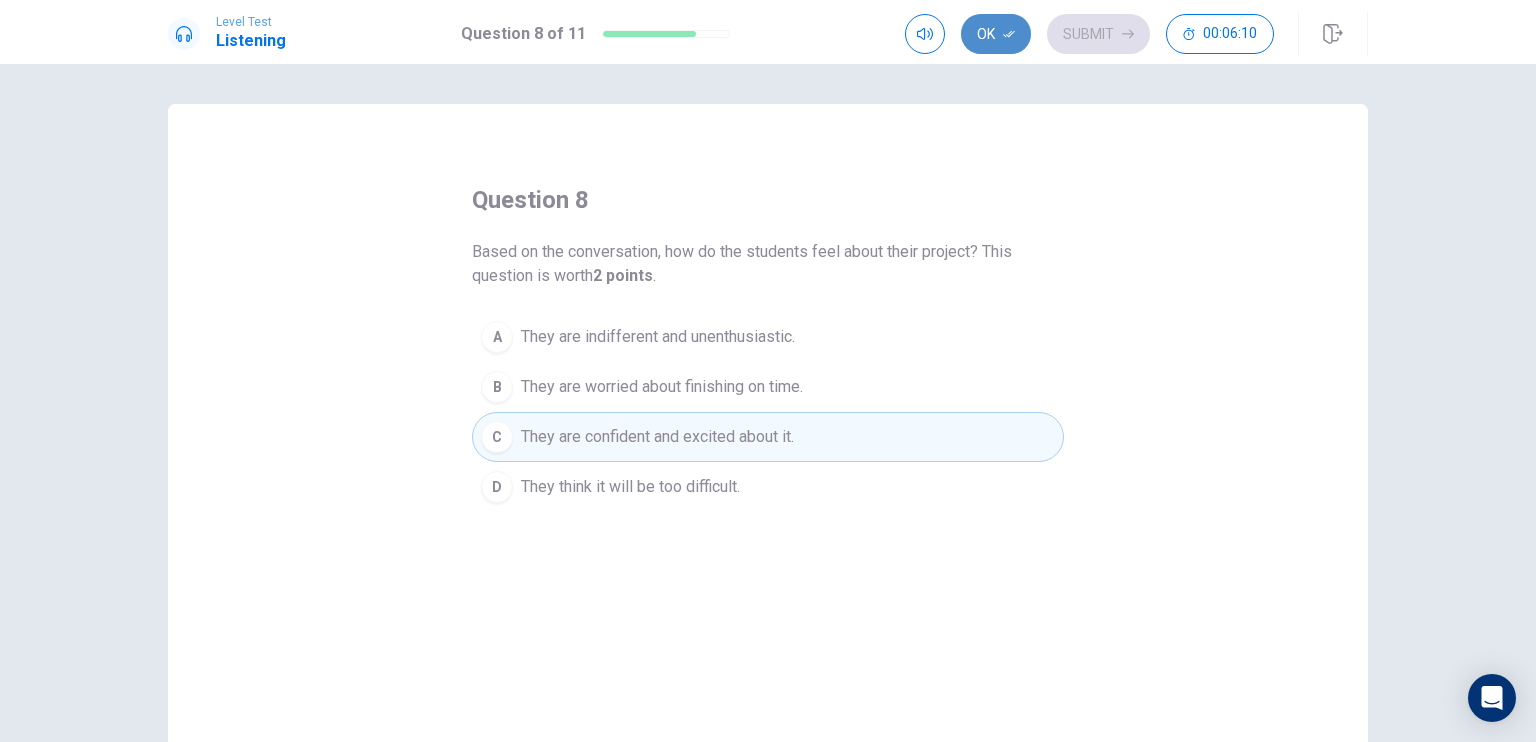
click at [983, 22] on button "Ok" at bounding box center [996, 34] width 70 height 40
click at [1074, 21] on button "Submit" at bounding box center [1098, 34] width 103 height 40
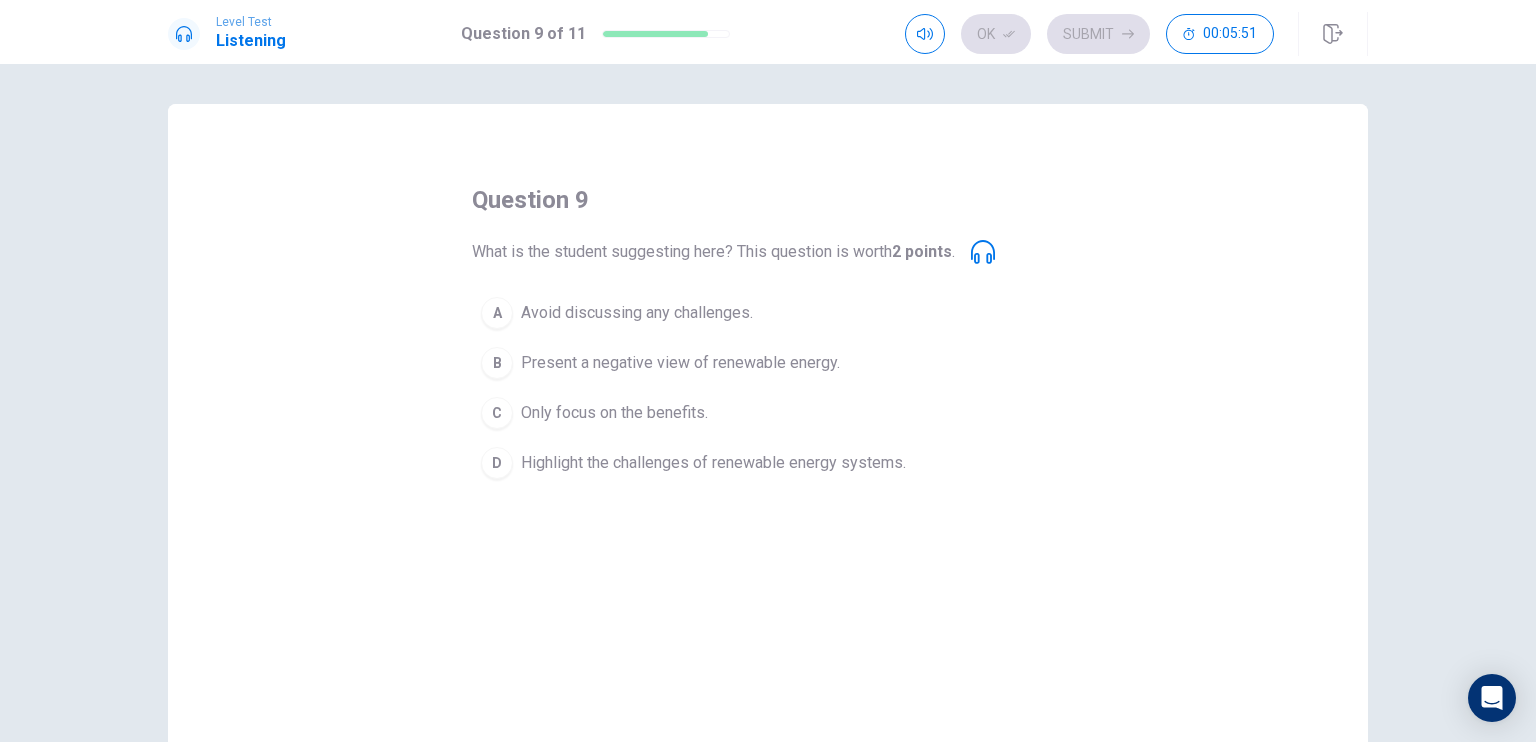
click at [484, 456] on div "D" at bounding box center [497, 463] width 32 height 32
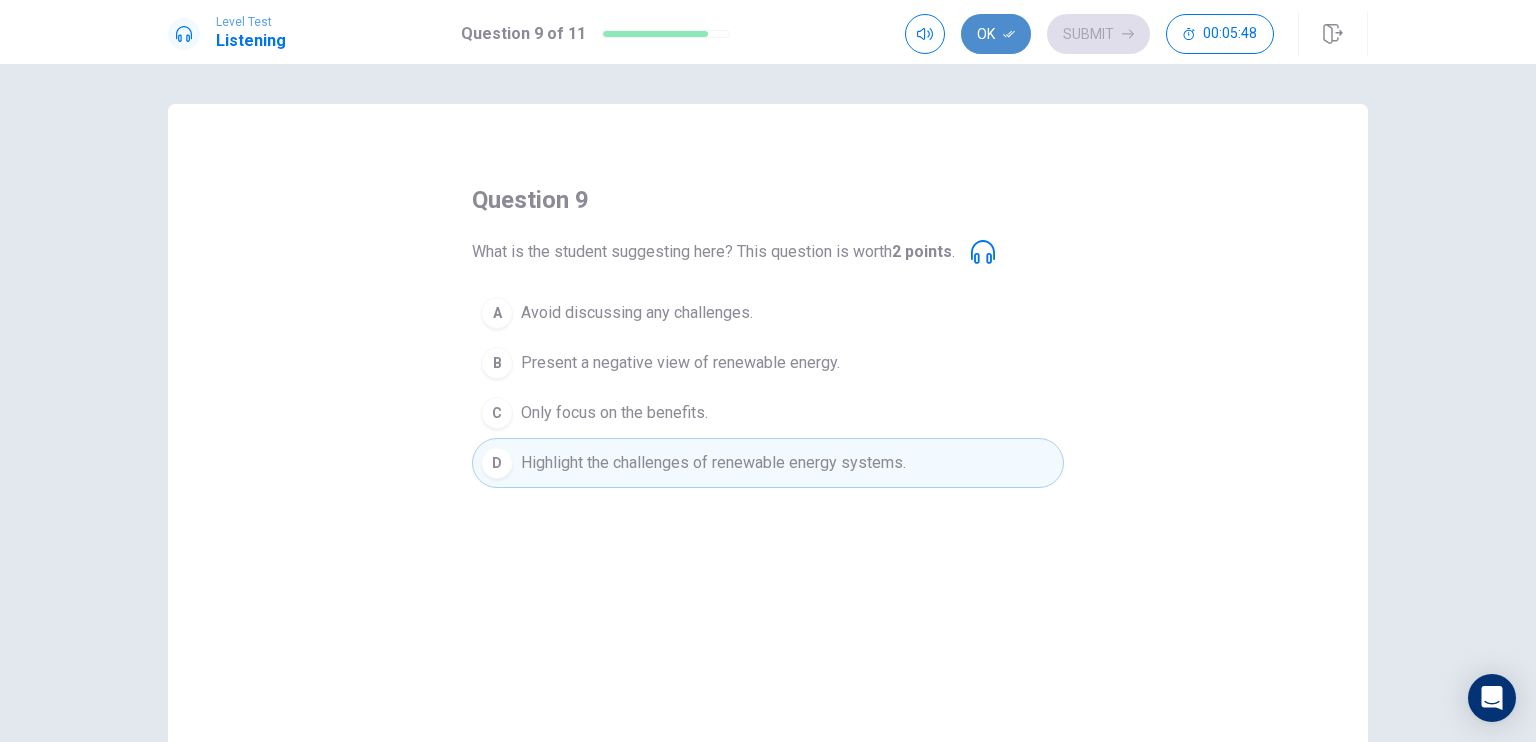
click at [1001, 33] on button "Ok" at bounding box center [996, 34] width 70 height 40
click at [1077, 33] on button "Submit" at bounding box center [1098, 34] width 103 height 40
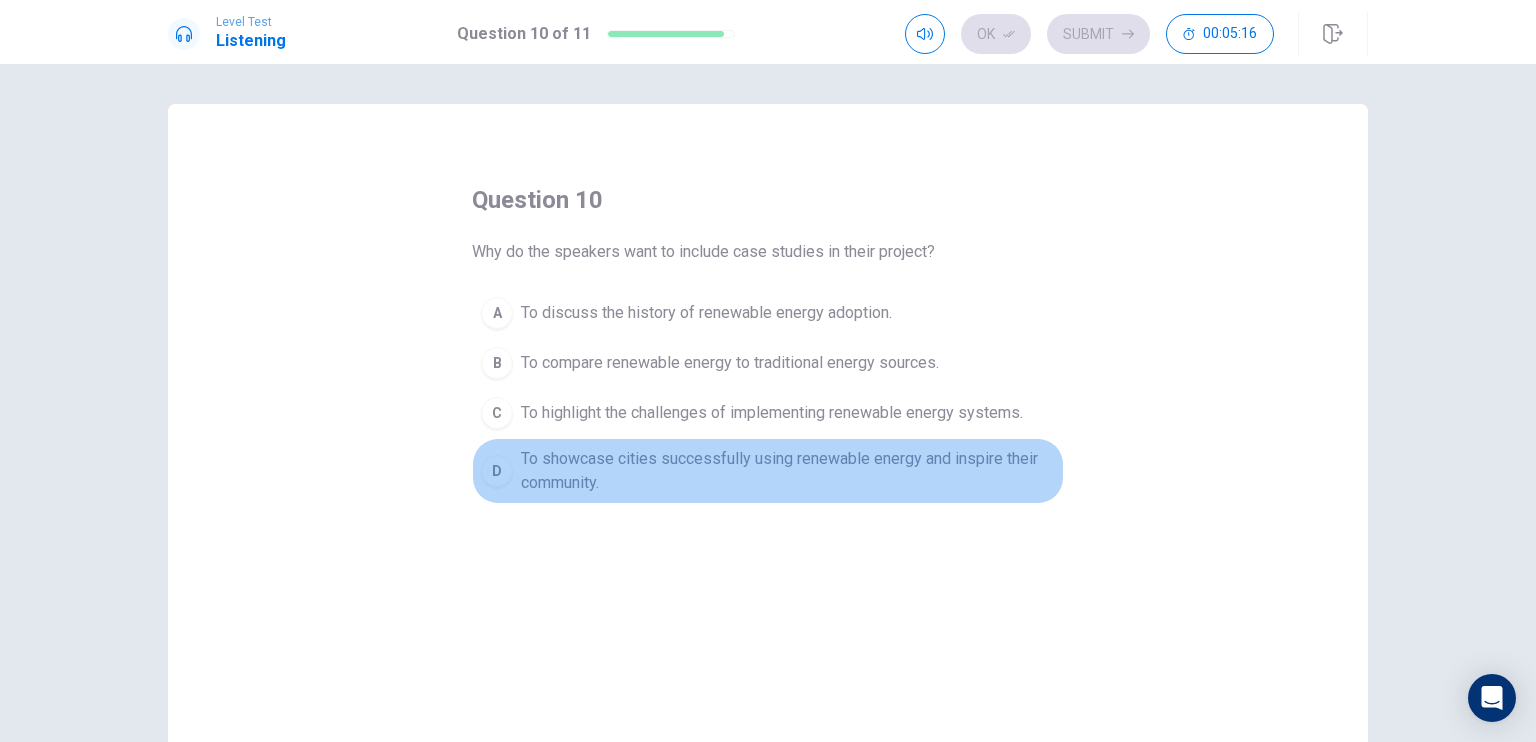
click at [521, 462] on span "To showcase cities successfully using renewable energy and inspire their commun…" at bounding box center [788, 471] width 534 height 48
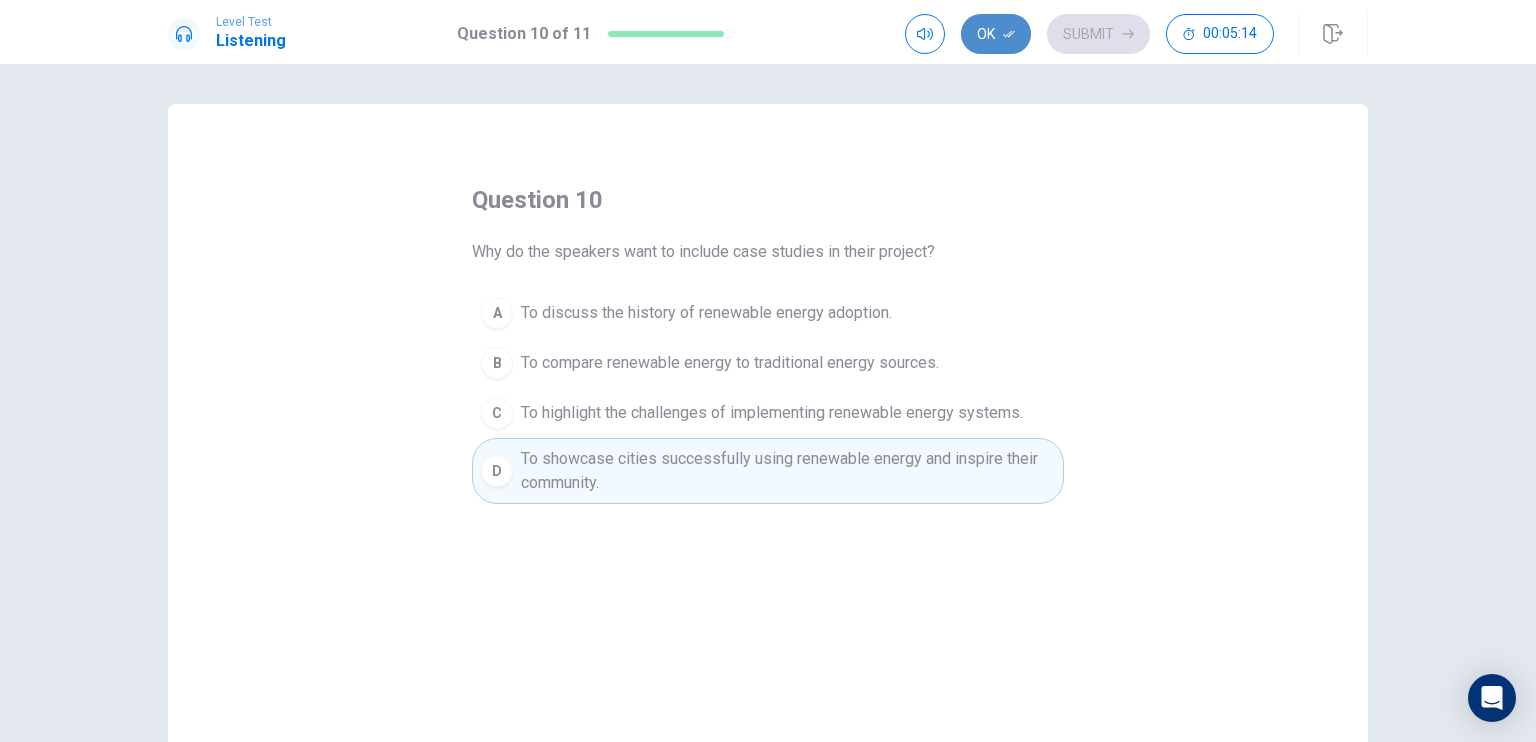
click at [1005, 22] on button "Ok" at bounding box center [996, 34] width 70 height 40
click at [1086, 37] on button "Submit" at bounding box center [1098, 34] width 103 height 40
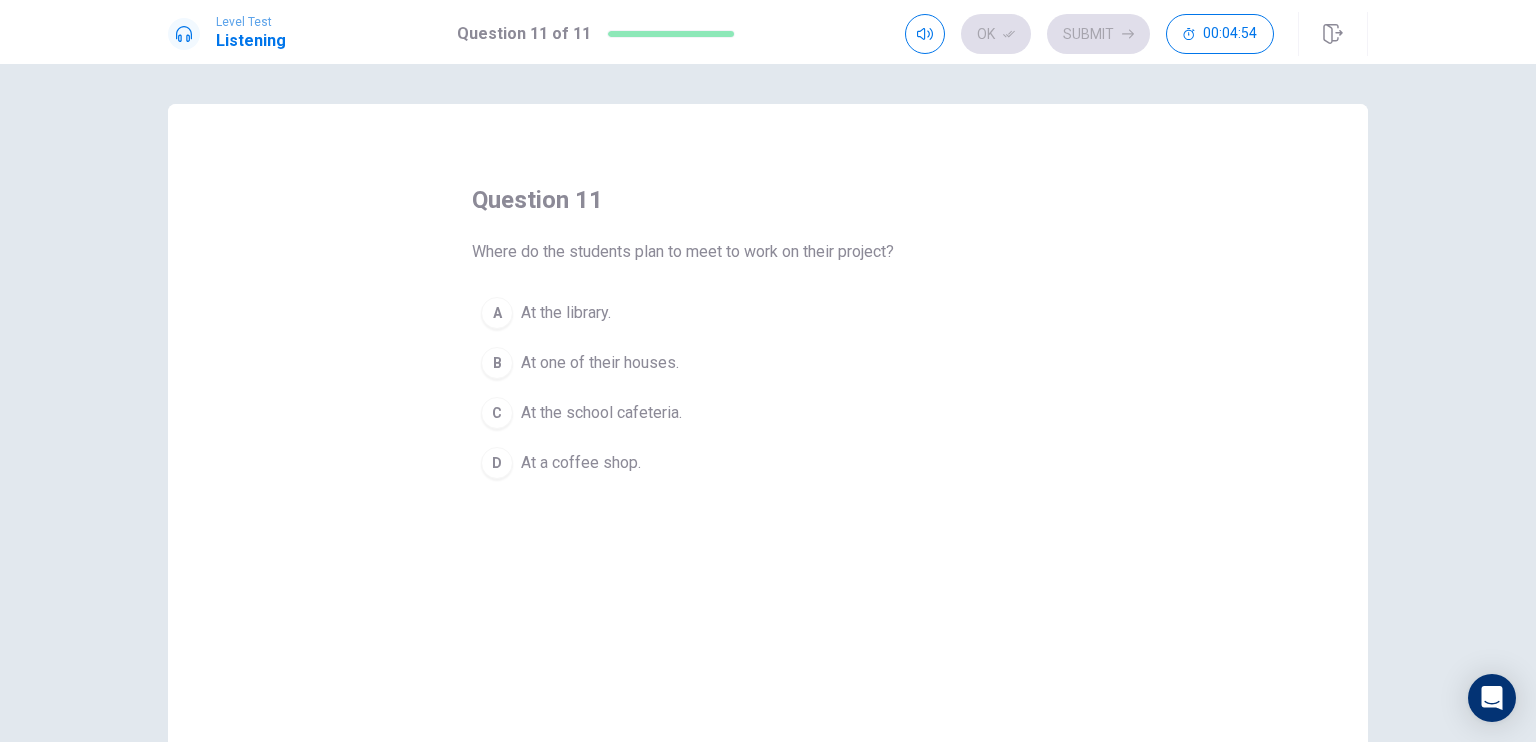
click at [525, 315] on span "At the library." at bounding box center [566, 313] width 90 height 24
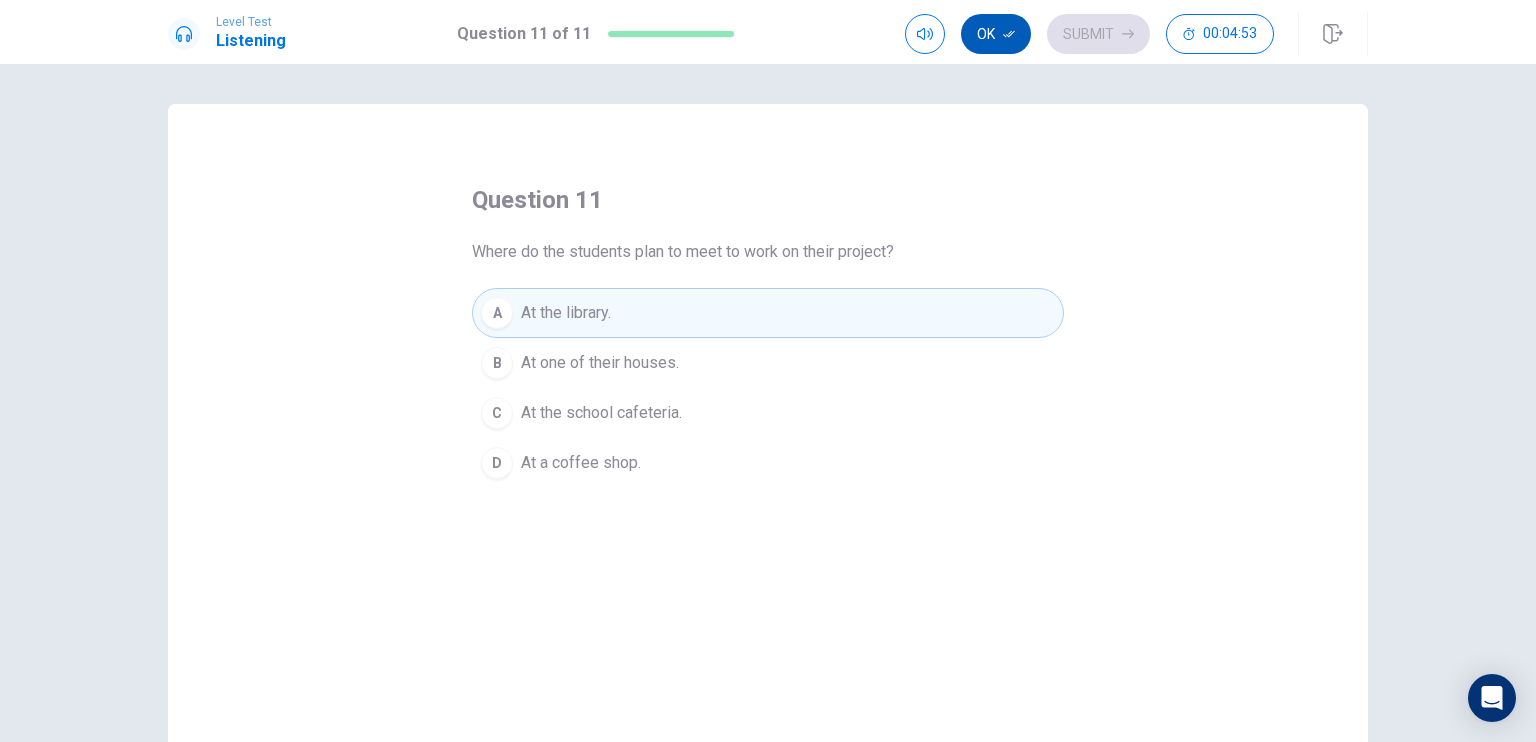
click at [990, 44] on button "Ok" at bounding box center [996, 34] width 70 height 40
click at [1061, 35] on button "Submit" at bounding box center [1098, 34] width 103 height 40
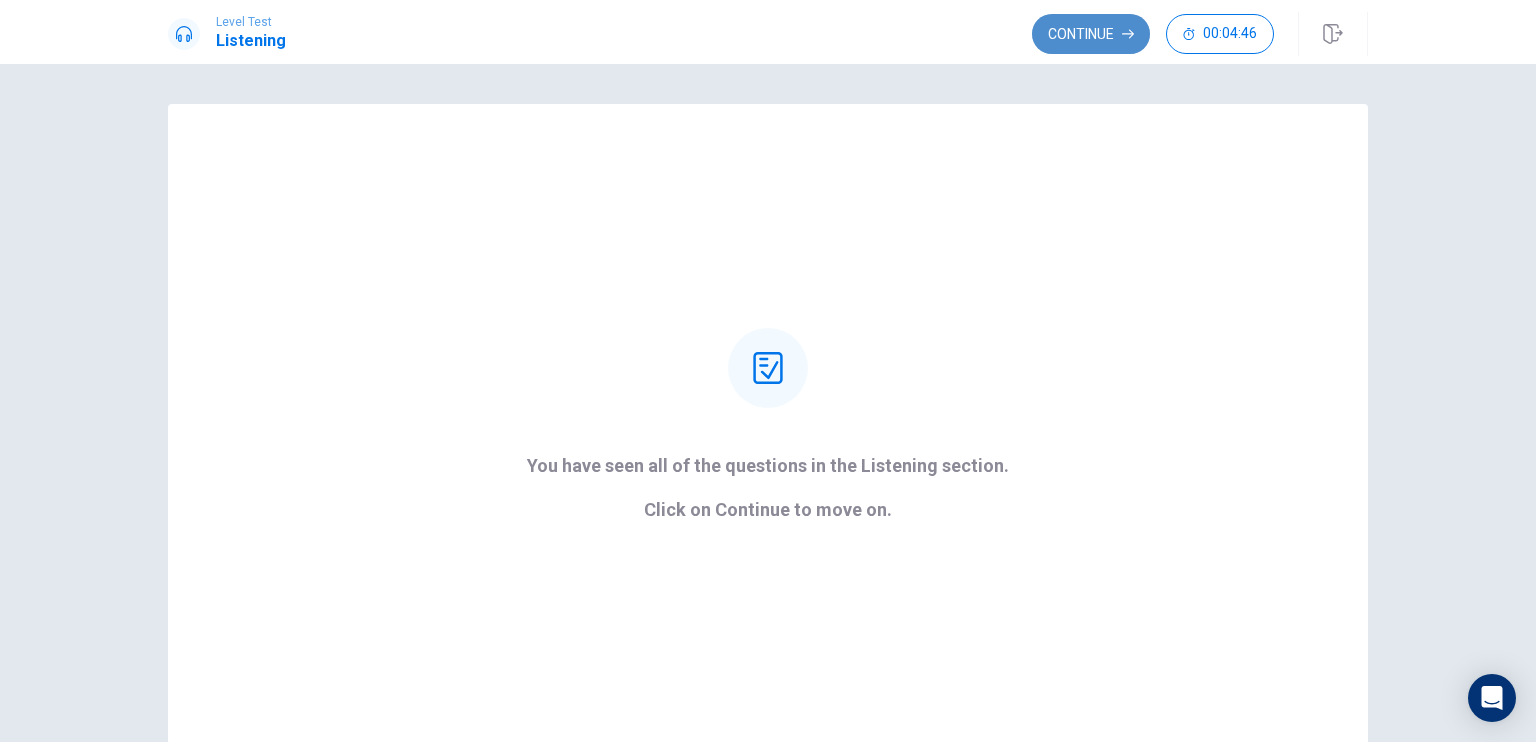
click at [1078, 38] on button "Continue" at bounding box center [1091, 34] width 118 height 40
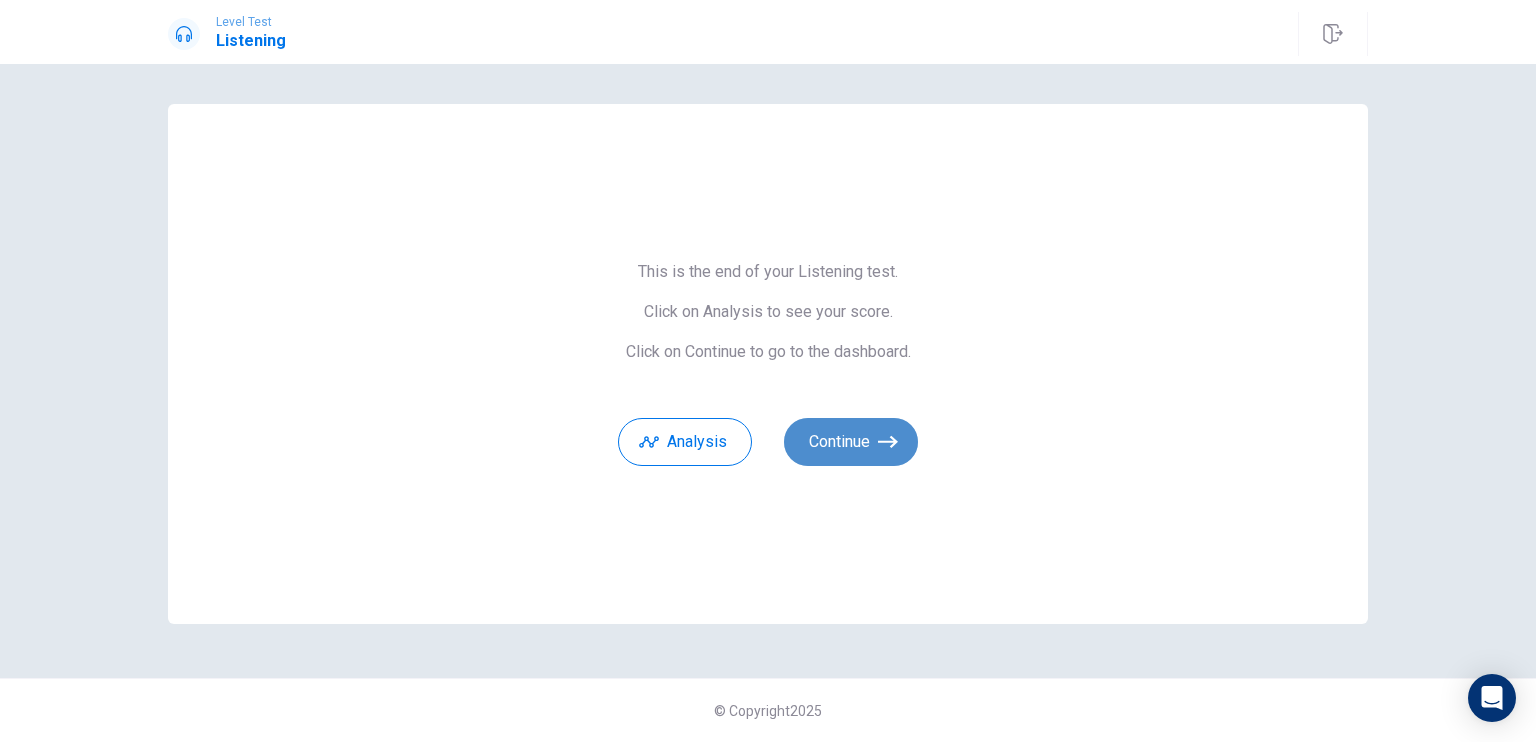
click at [816, 424] on button "Continue" at bounding box center [851, 442] width 134 height 48
